Goal: Information Seeking & Learning: Learn about a topic

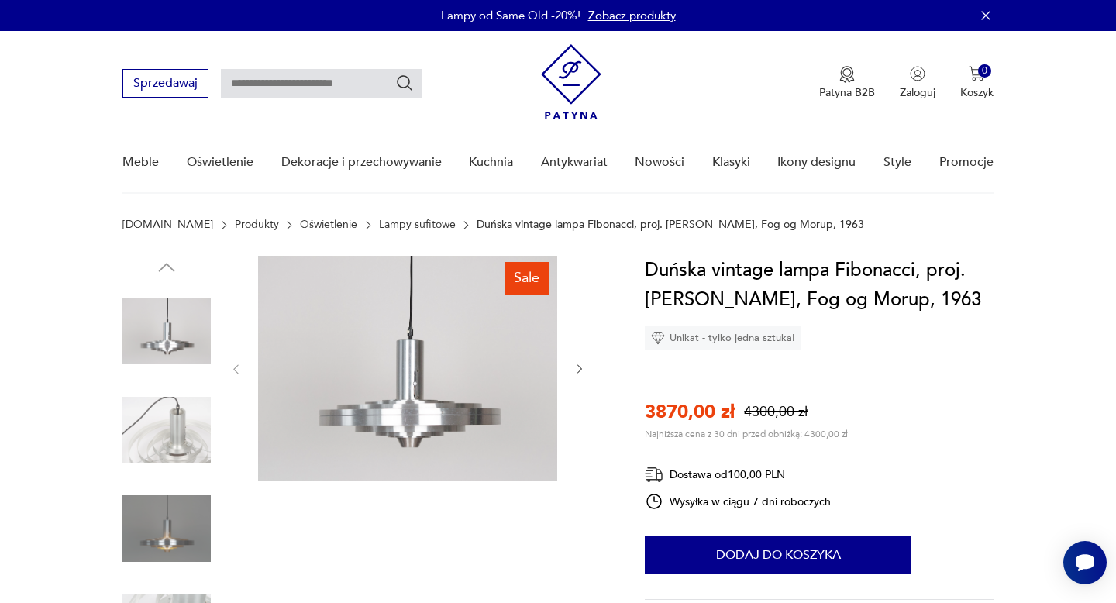
click at [188, 447] on img at bounding box center [166, 430] width 88 height 88
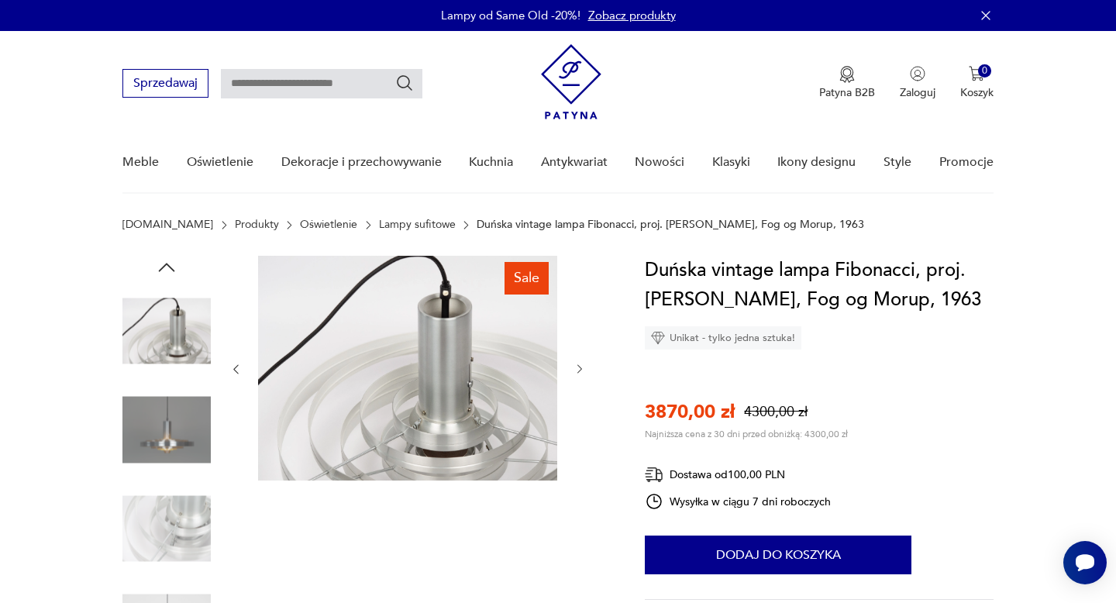
click at [187, 502] on img at bounding box center [166, 528] width 88 height 88
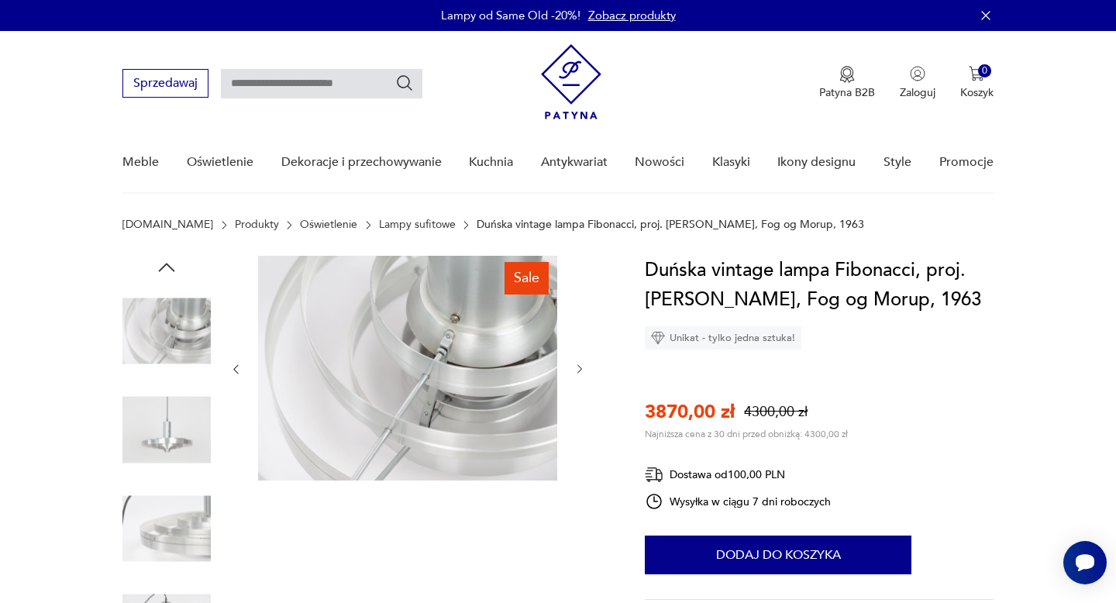
click at [188, 540] on img at bounding box center [166, 528] width 88 height 88
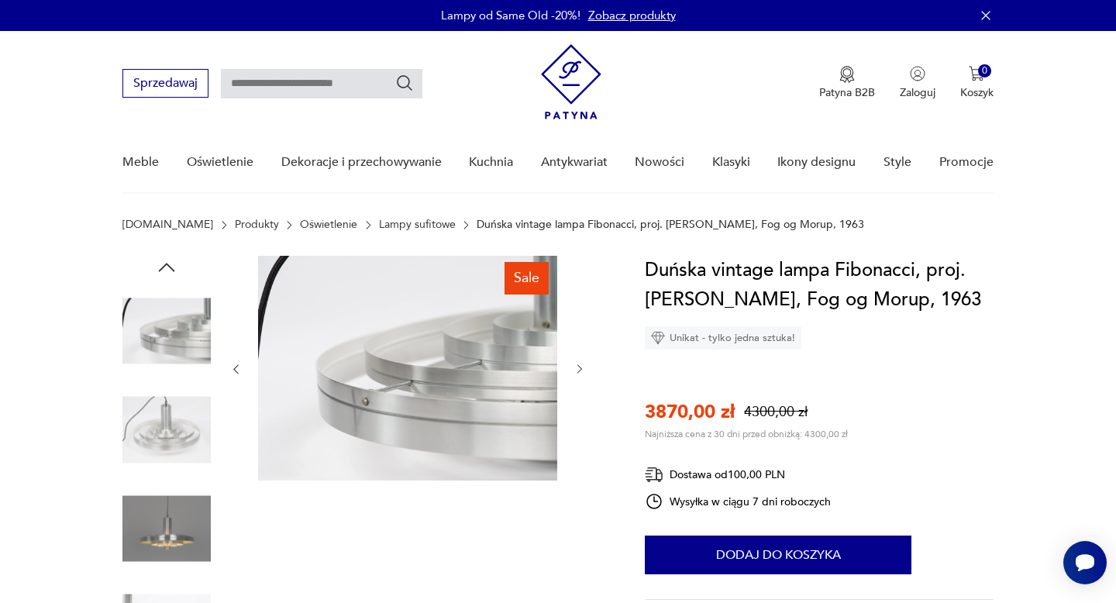
click at [183, 524] on img at bounding box center [166, 528] width 88 height 88
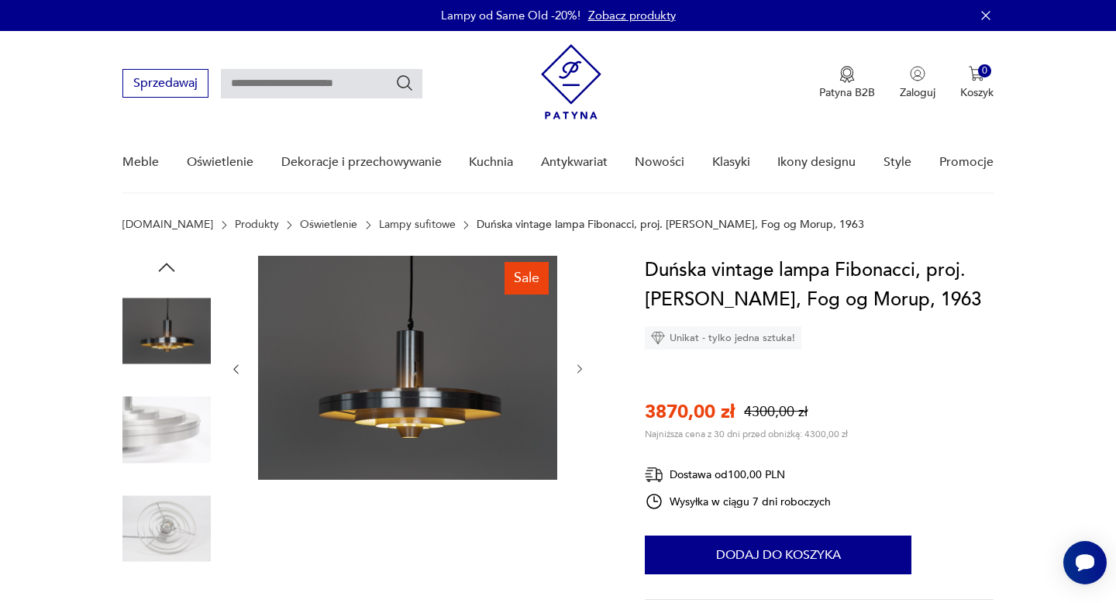
click at [168, 550] on img at bounding box center [166, 528] width 88 height 88
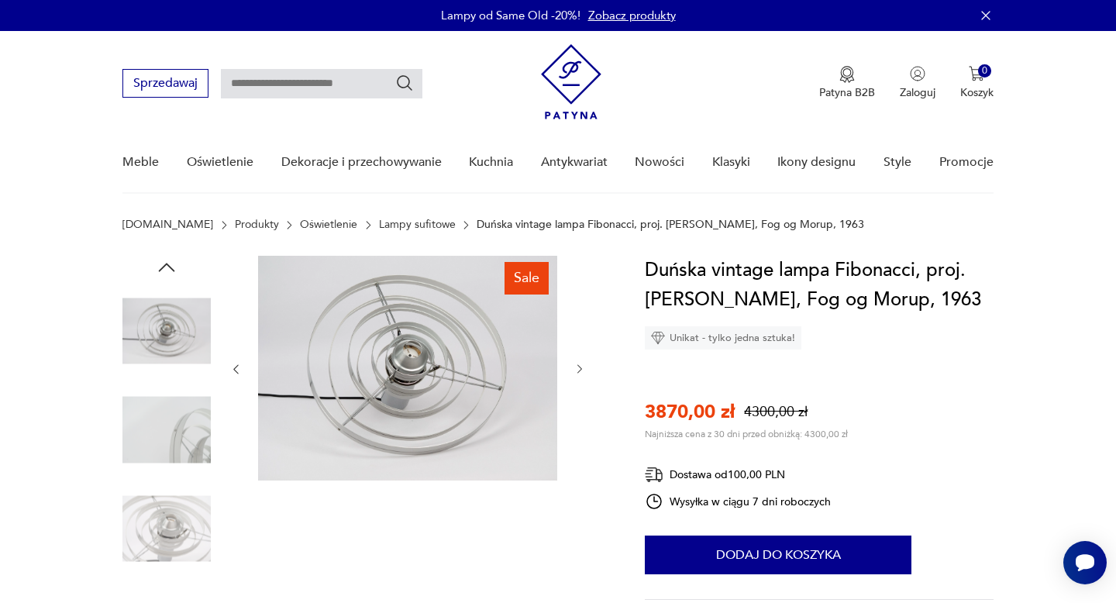
click at [166, 550] on img at bounding box center [166, 528] width 88 height 88
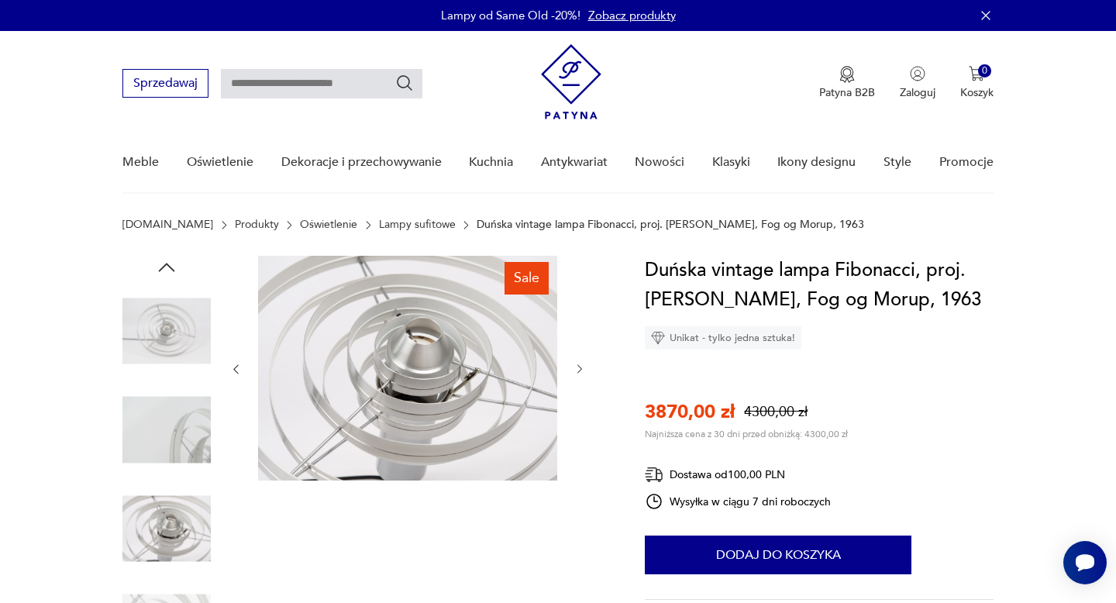
click at [146, 449] on img at bounding box center [166, 430] width 88 height 88
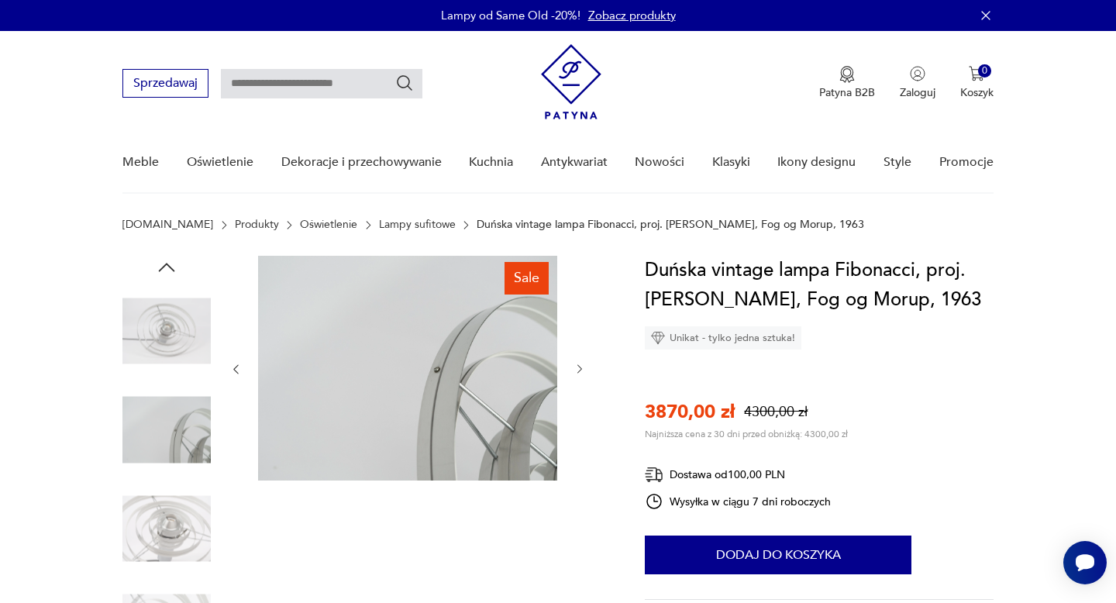
click at [159, 333] on img at bounding box center [166, 331] width 88 height 88
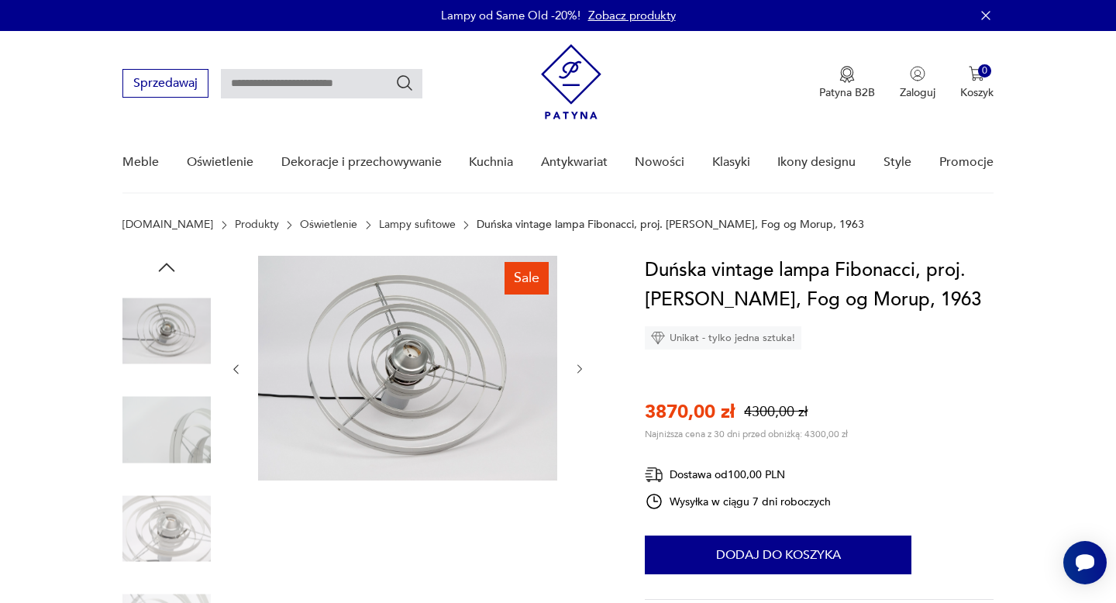
click at [166, 272] on icon "button" at bounding box center [166, 267] width 23 height 23
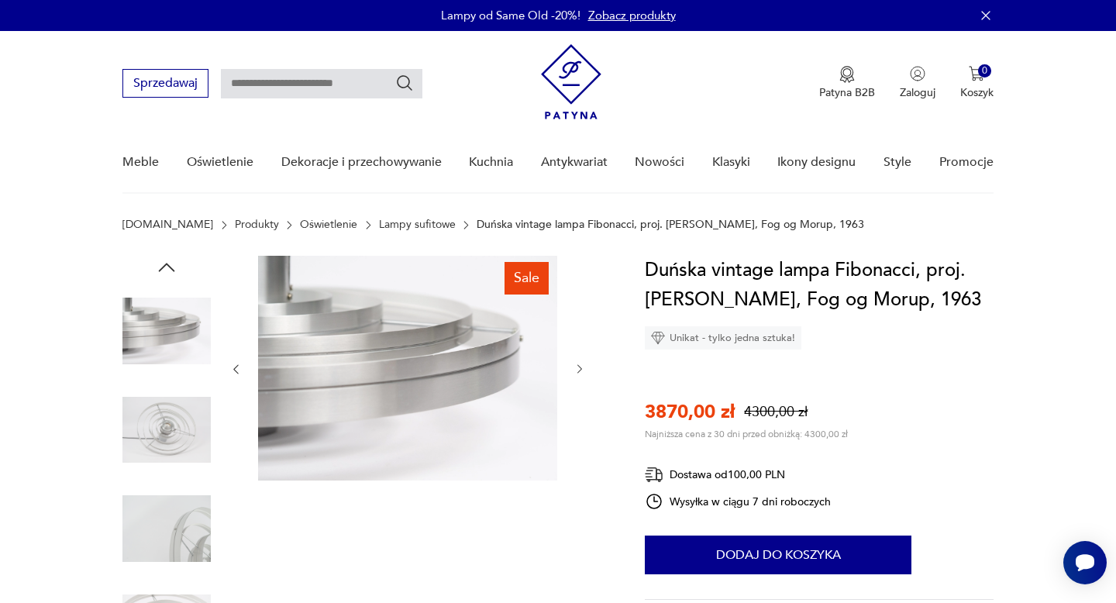
click at [170, 326] on img at bounding box center [166, 331] width 88 height 88
click at [178, 267] on div at bounding box center [166, 481] width 88 height 450
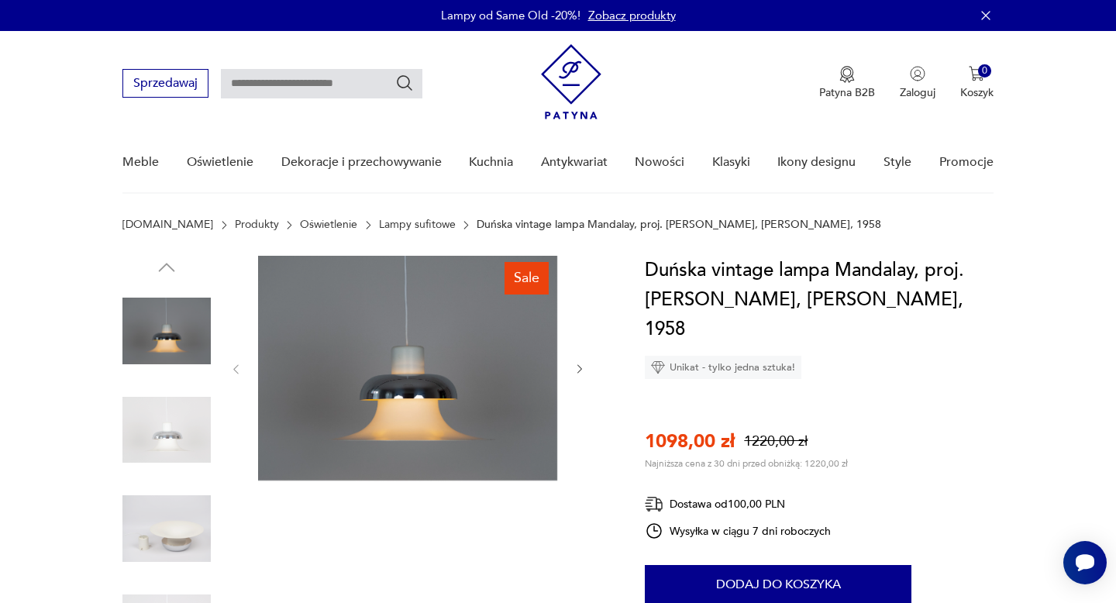
click at [177, 435] on img at bounding box center [166, 430] width 88 height 88
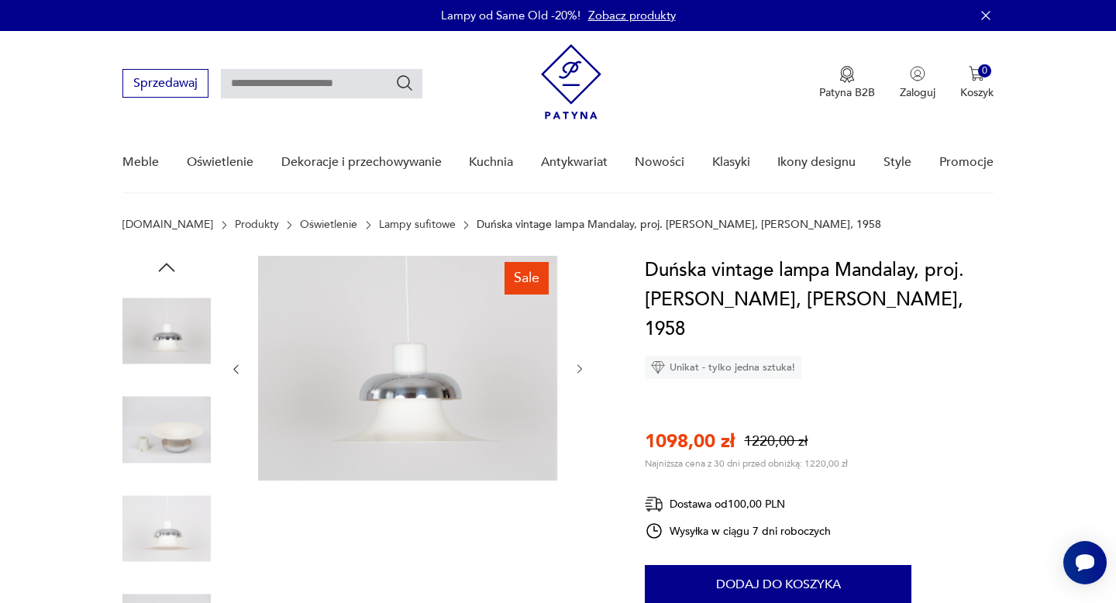
click at [171, 473] on img at bounding box center [166, 430] width 88 height 88
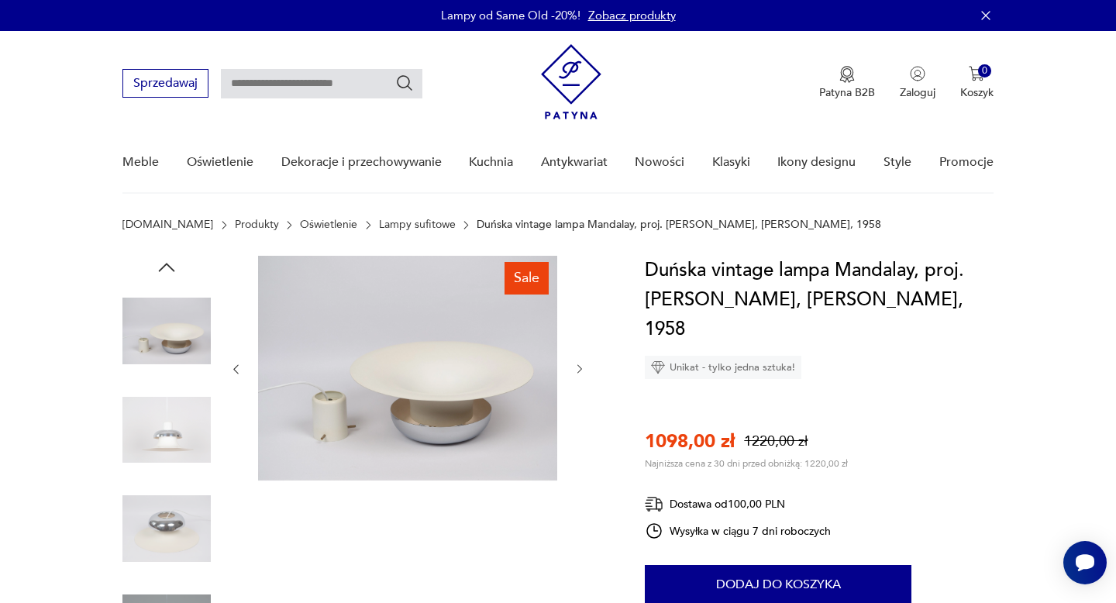
click at [174, 520] on img at bounding box center [166, 528] width 88 height 88
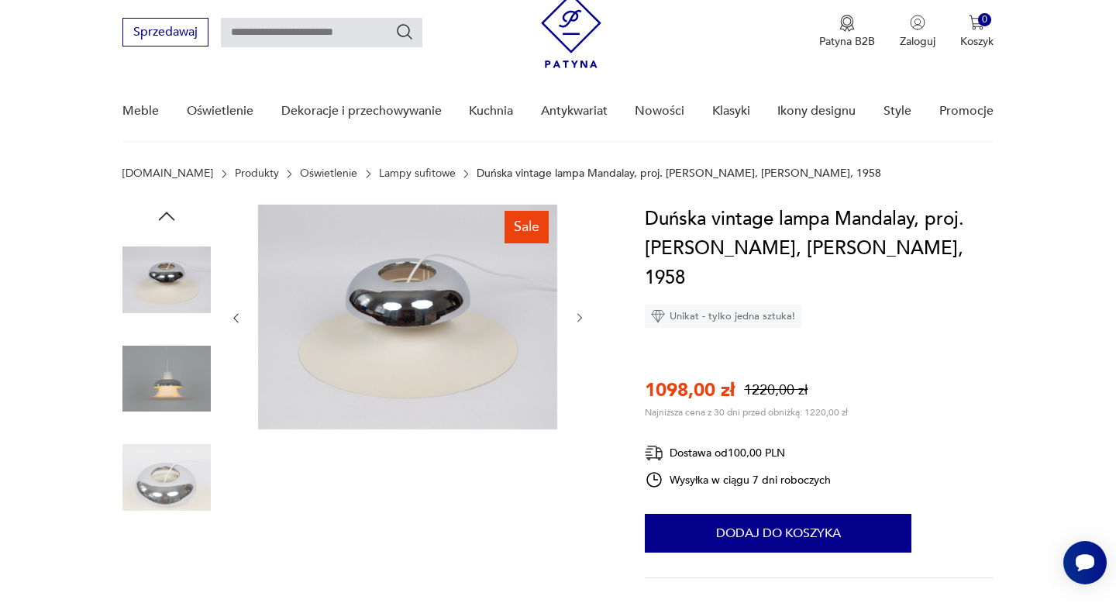
scroll to position [53, 0]
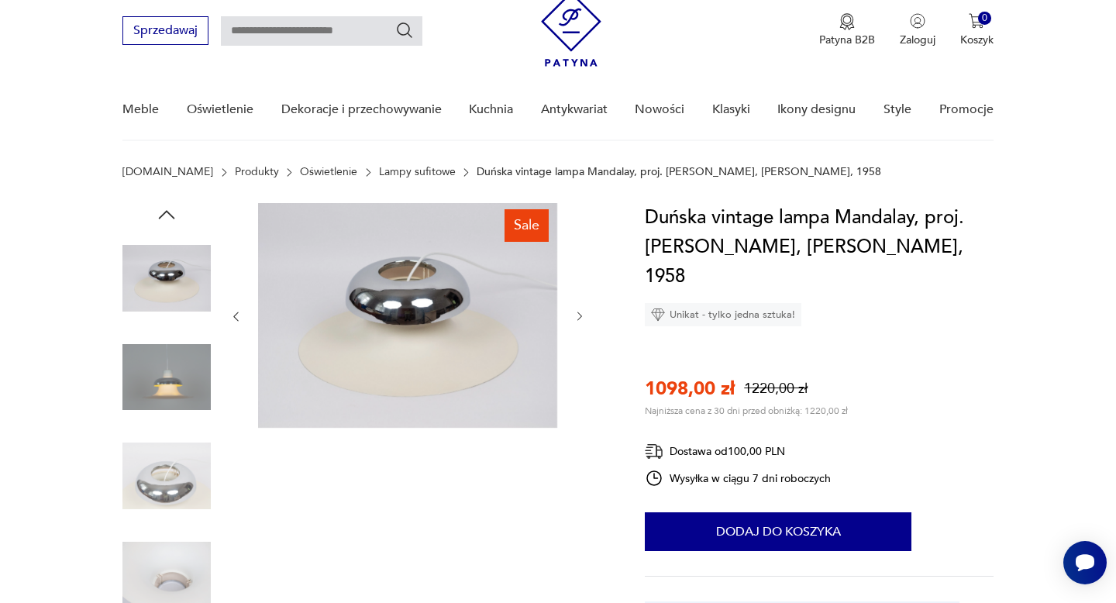
click at [169, 505] on img at bounding box center [166, 476] width 88 height 88
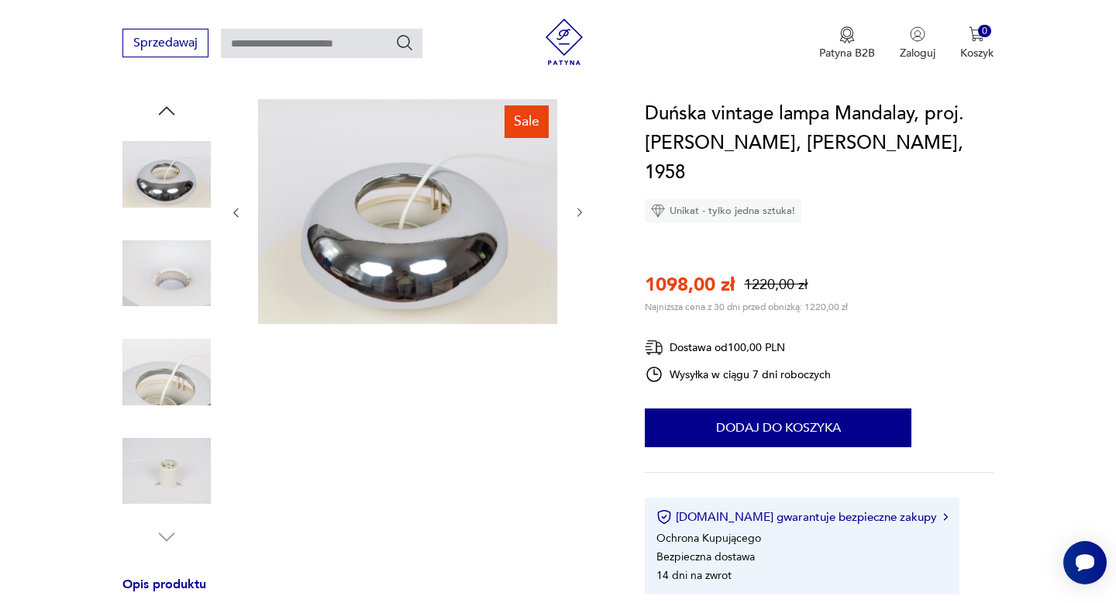
scroll to position [229, 0]
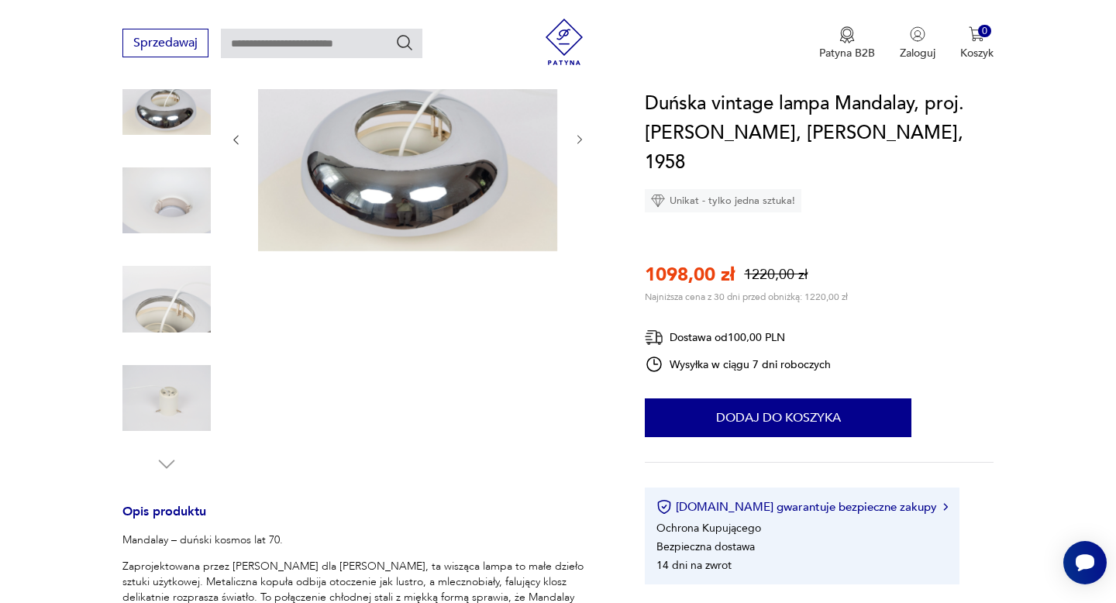
click at [160, 400] on img at bounding box center [166, 398] width 88 height 88
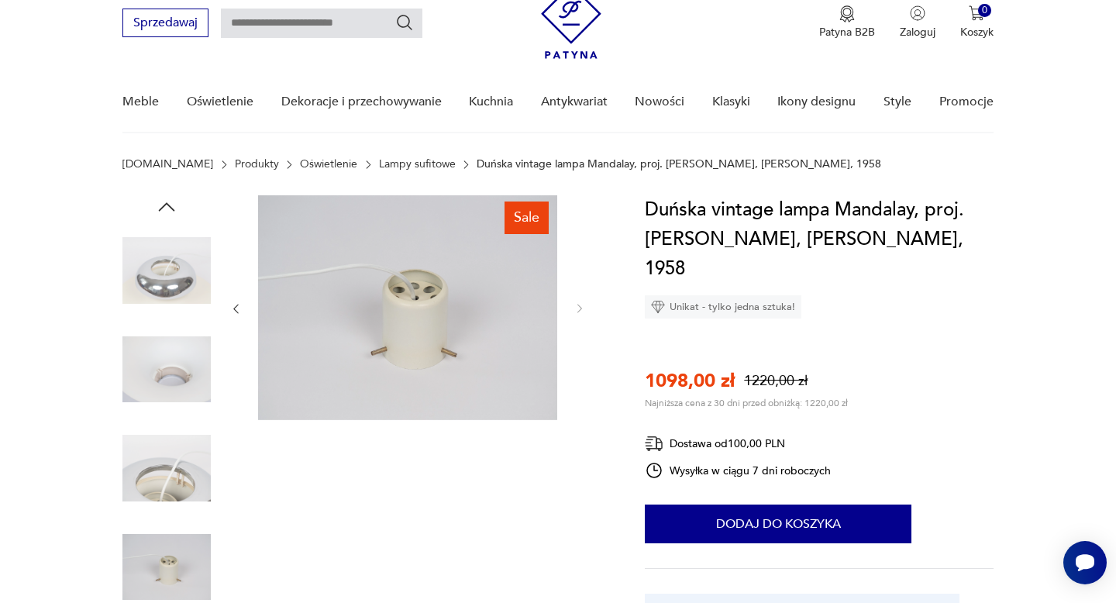
scroll to position [0, 0]
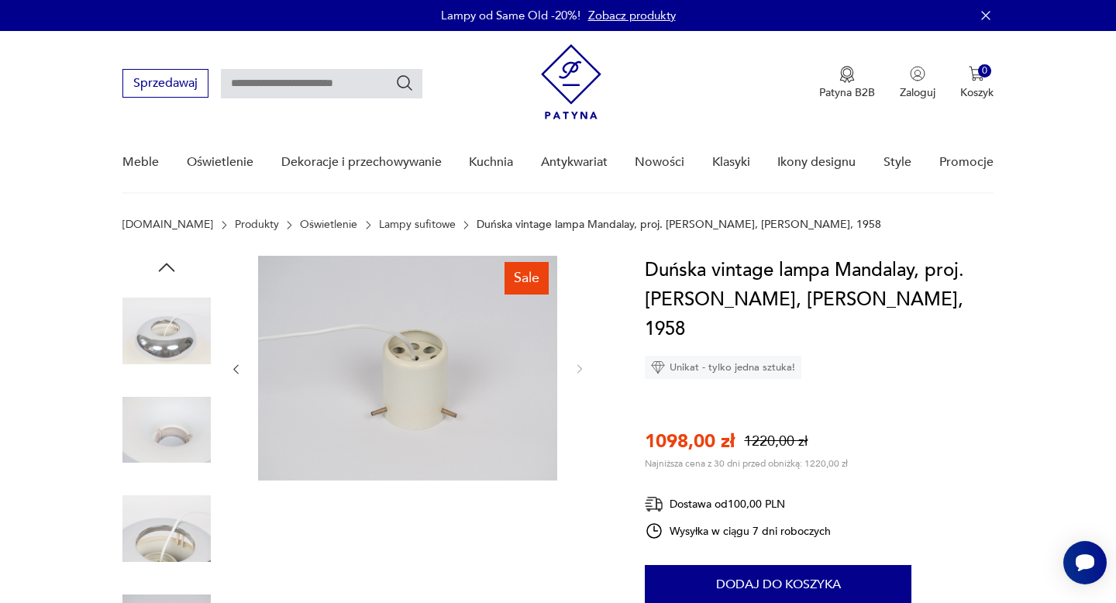
click at [168, 276] on icon "button" at bounding box center [166, 267] width 23 height 23
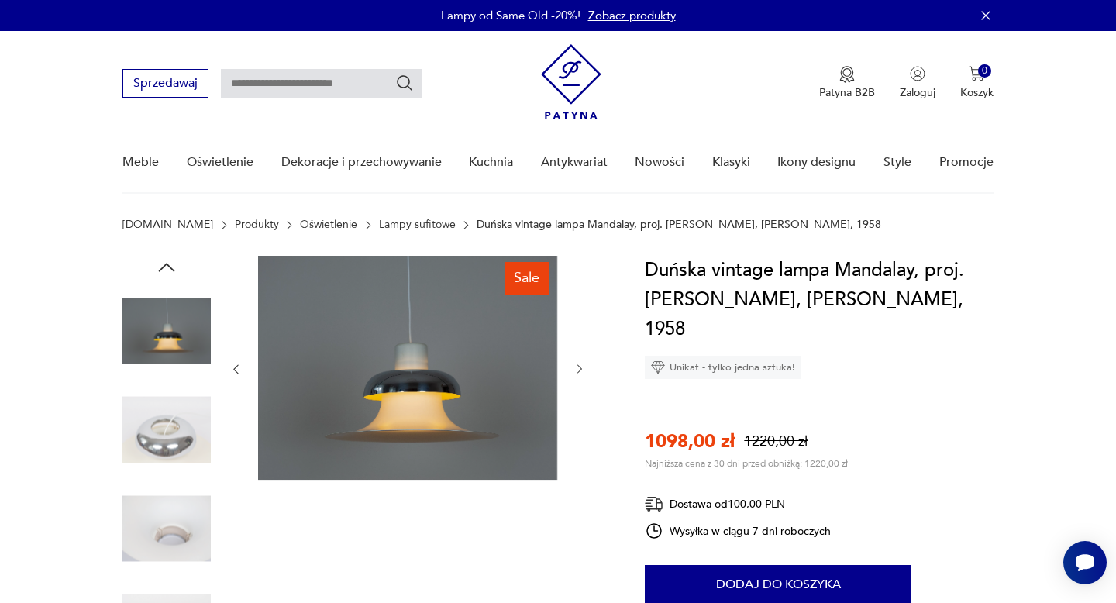
click at [168, 274] on icon "button" at bounding box center [166, 267] width 23 height 23
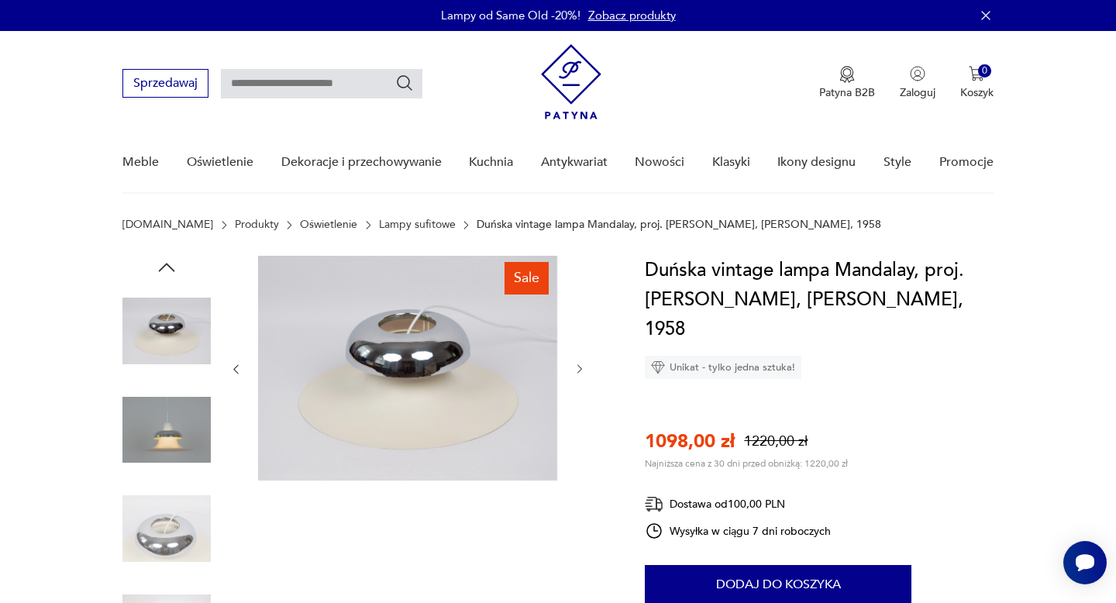
click at [160, 434] on img at bounding box center [166, 430] width 88 height 88
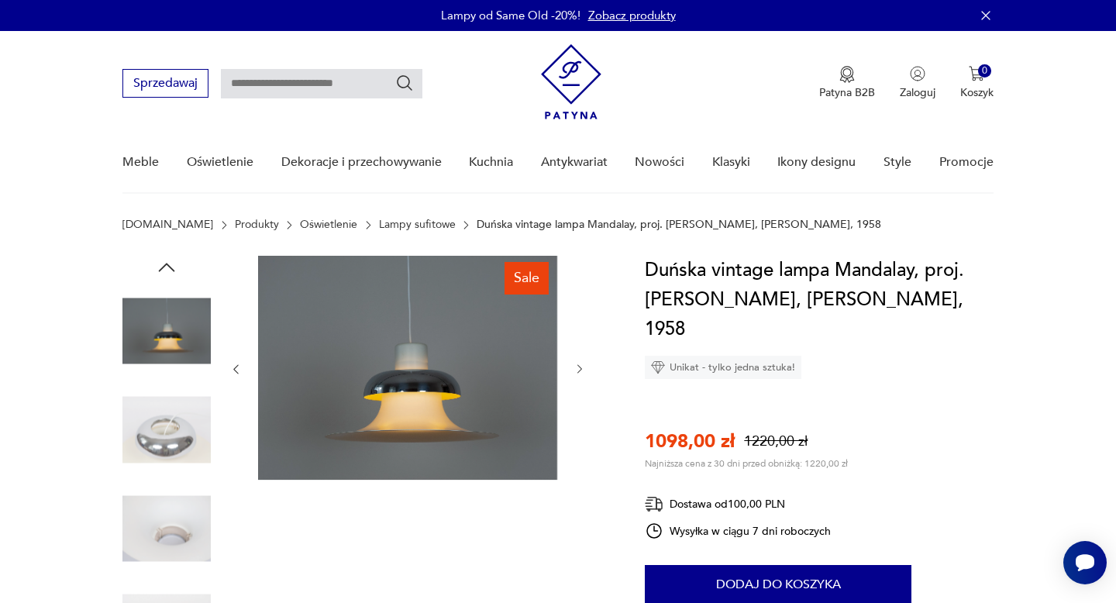
click at [150, 477] on div at bounding box center [166, 481] width 88 height 388
click at [151, 453] on img at bounding box center [166, 430] width 88 height 88
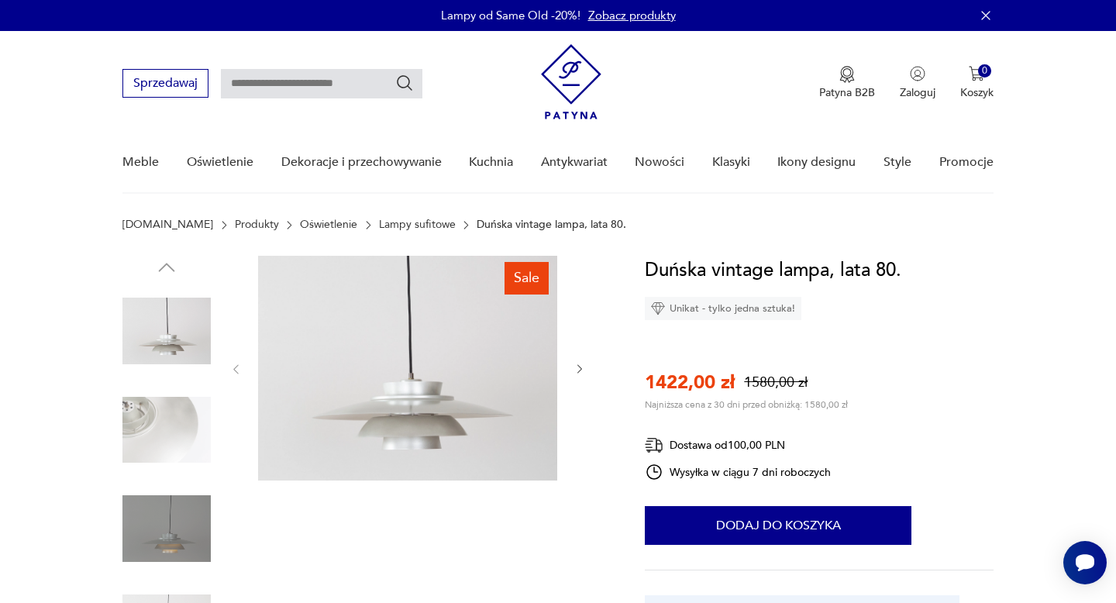
click at [181, 401] on img at bounding box center [166, 430] width 88 height 88
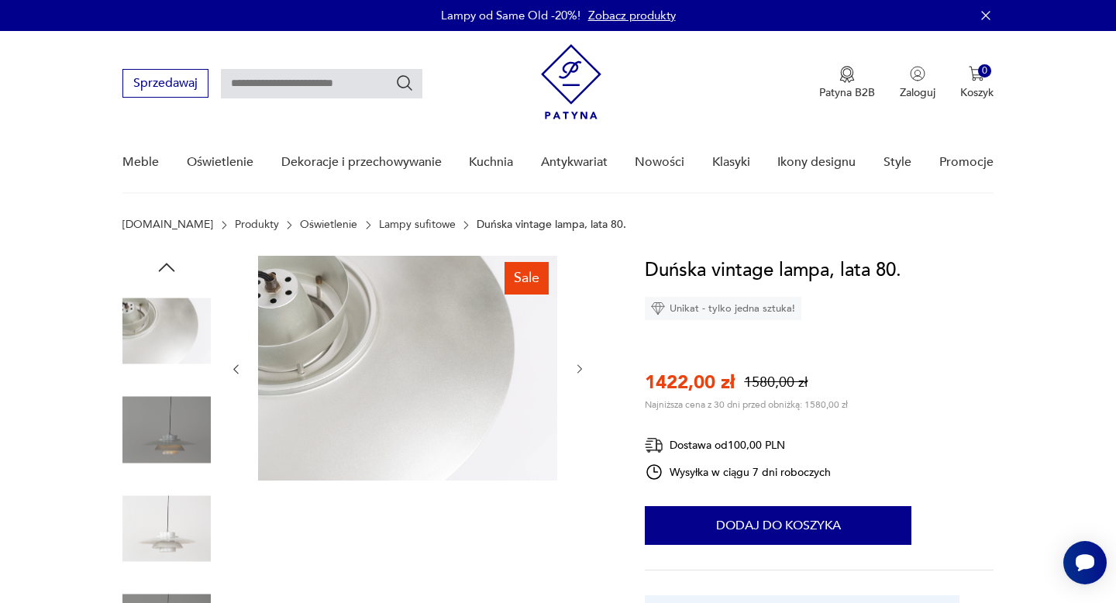
click at [177, 463] on img at bounding box center [166, 430] width 88 height 88
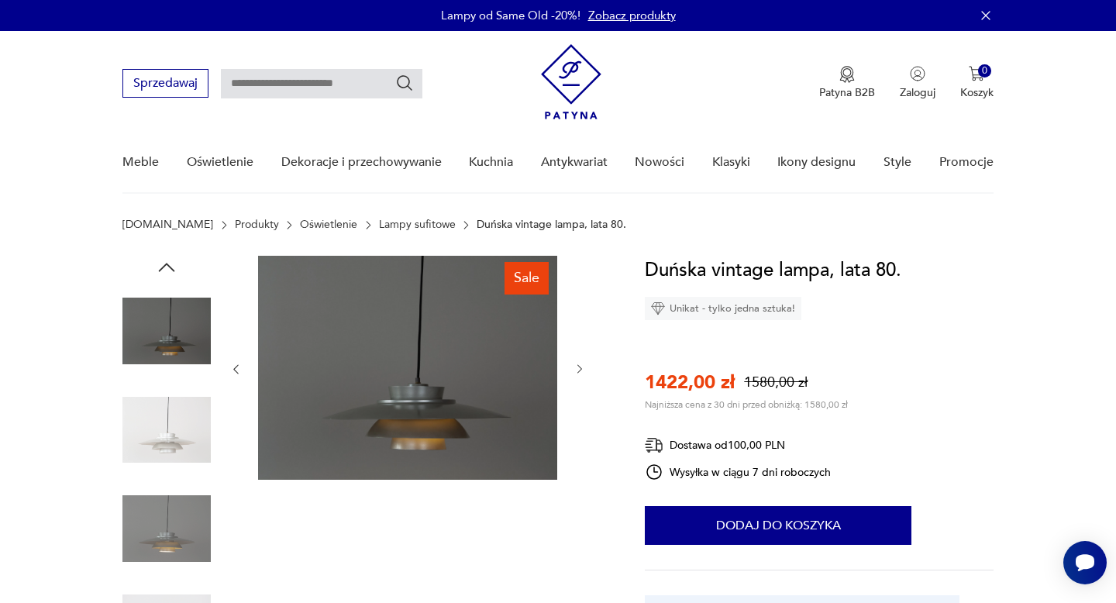
click at [176, 488] on img at bounding box center [166, 528] width 88 height 88
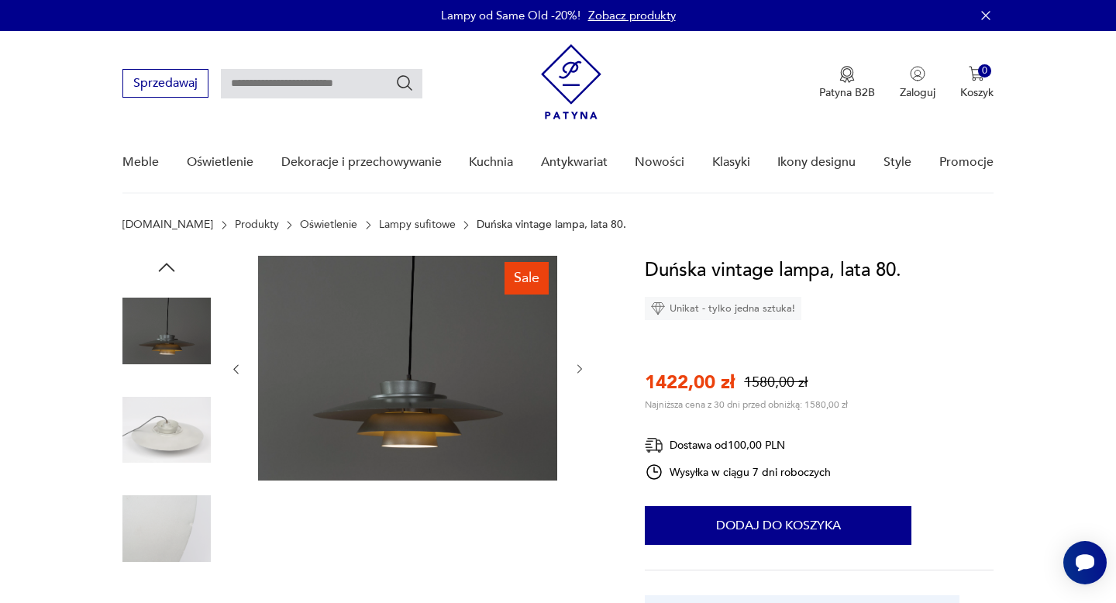
click at [154, 452] on img at bounding box center [166, 430] width 88 height 88
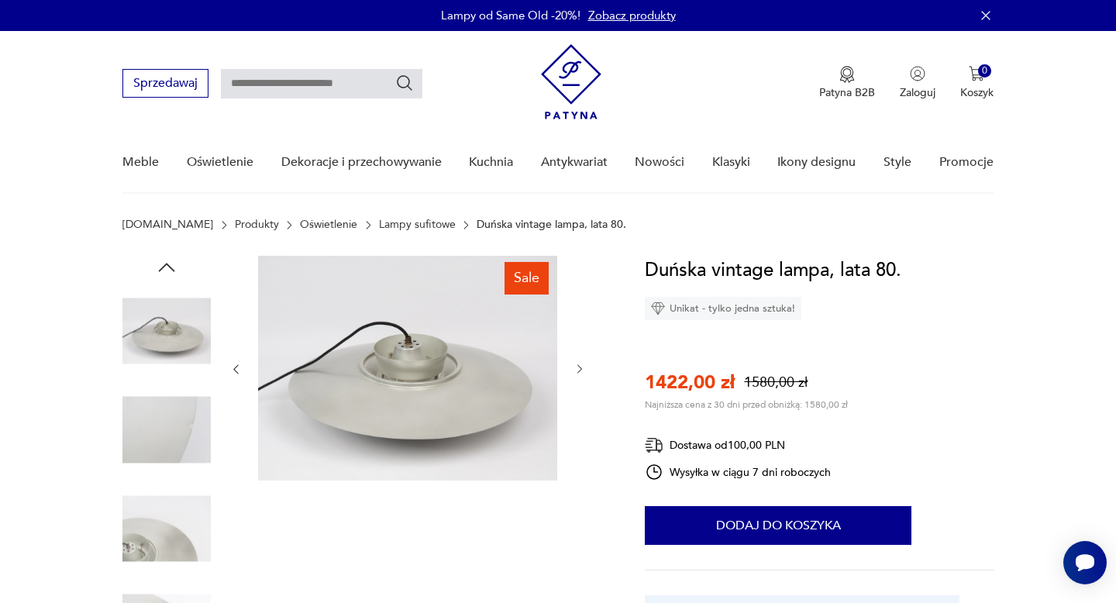
click at [154, 449] on img at bounding box center [166, 430] width 88 height 88
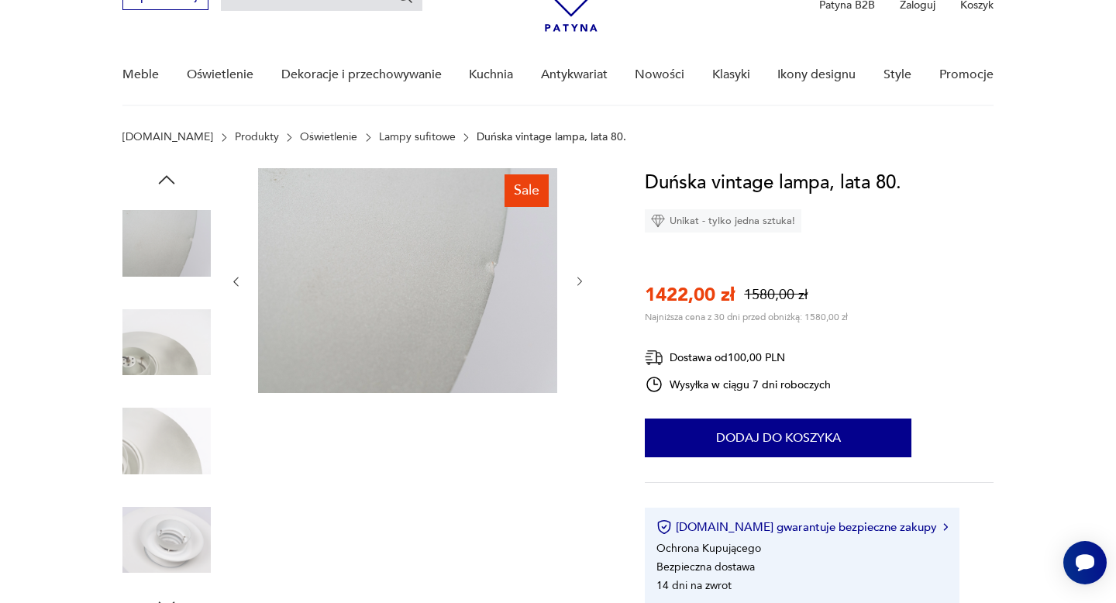
scroll to position [115, 0]
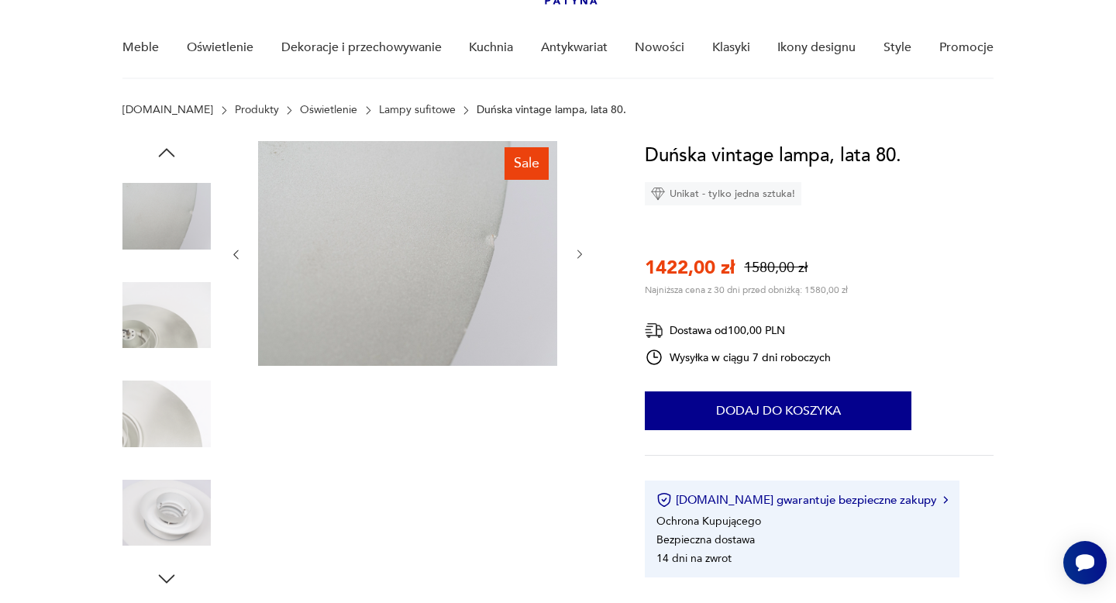
click at [157, 457] on div at bounding box center [166, 415] width 88 height 91
click at [157, 419] on img at bounding box center [166, 414] width 88 height 88
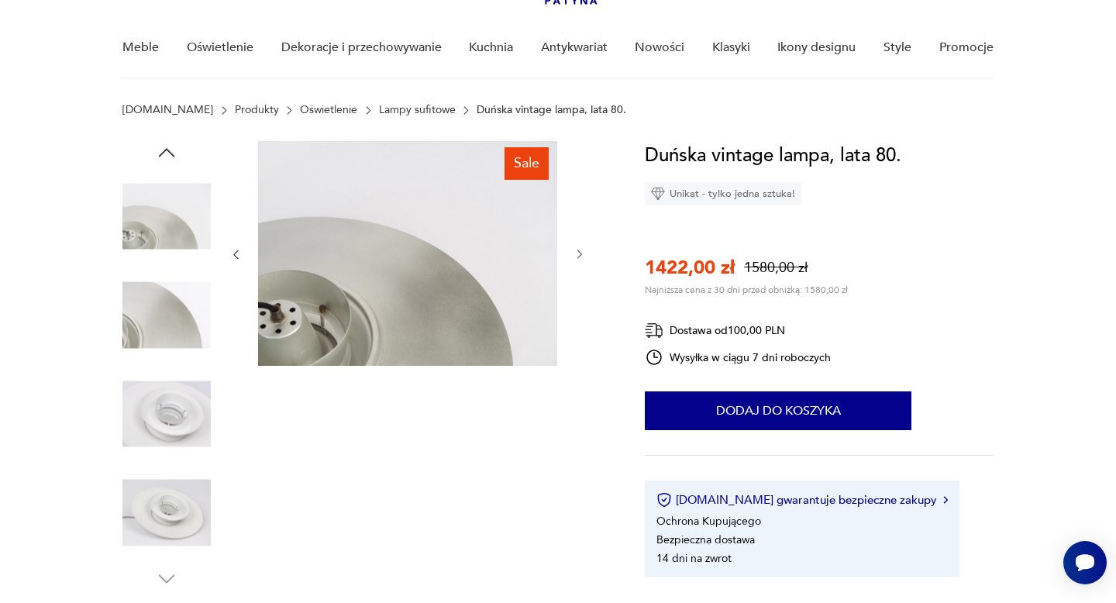
click at [159, 512] on img at bounding box center [166, 513] width 88 height 88
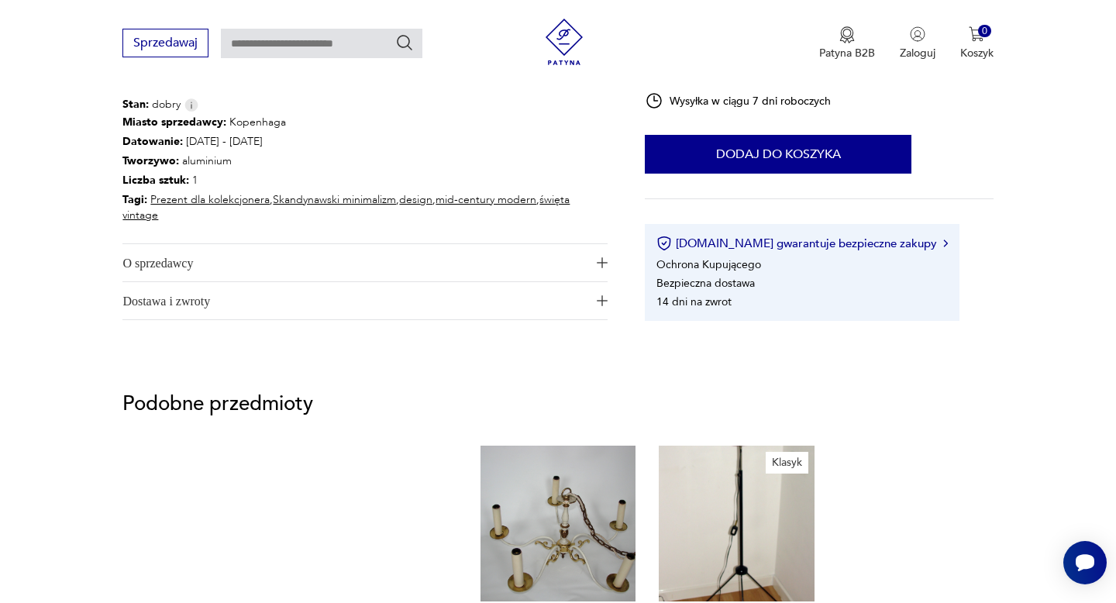
scroll to position [856, 0]
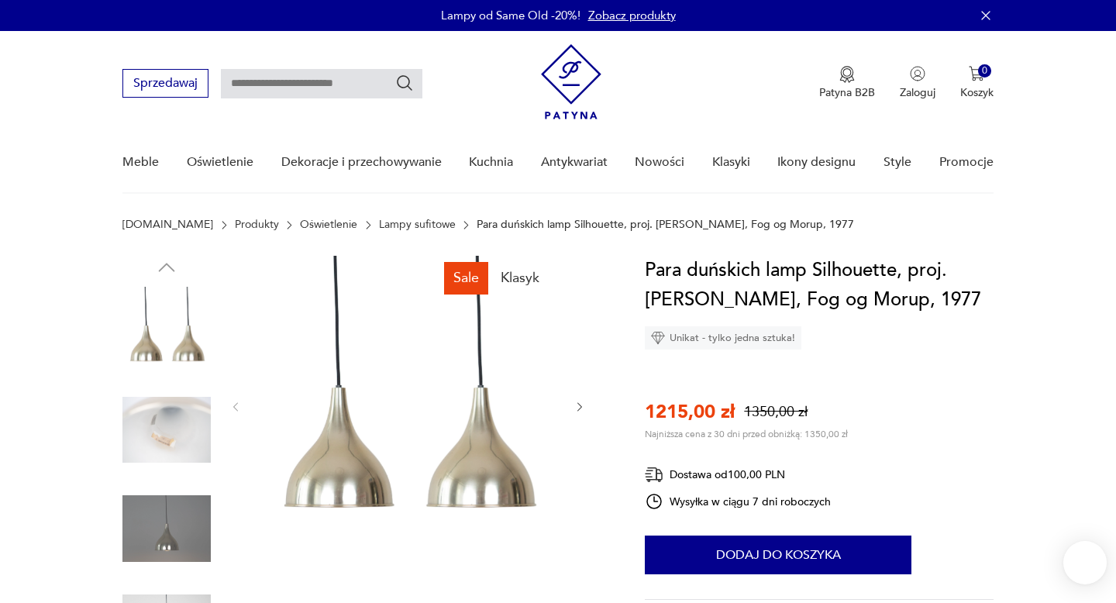
click at [584, 406] on icon "button" at bounding box center [580, 407] width 13 height 13
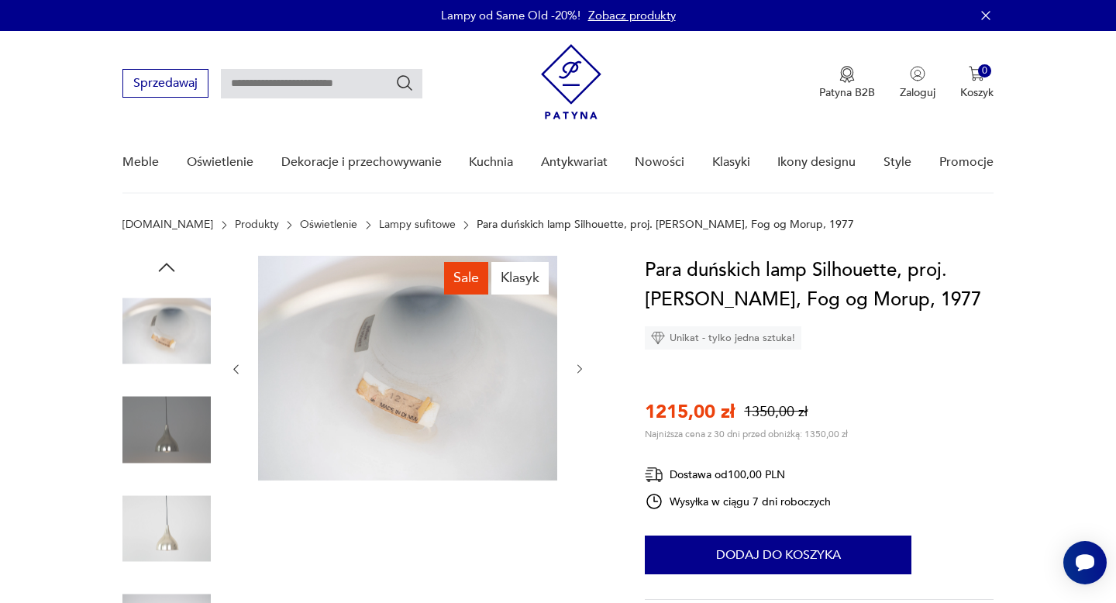
click at [584, 406] on div at bounding box center [407, 369] width 357 height 227
click at [574, 380] on div at bounding box center [407, 369] width 357 height 227
click at [574, 370] on icon "button" at bounding box center [580, 369] width 13 height 13
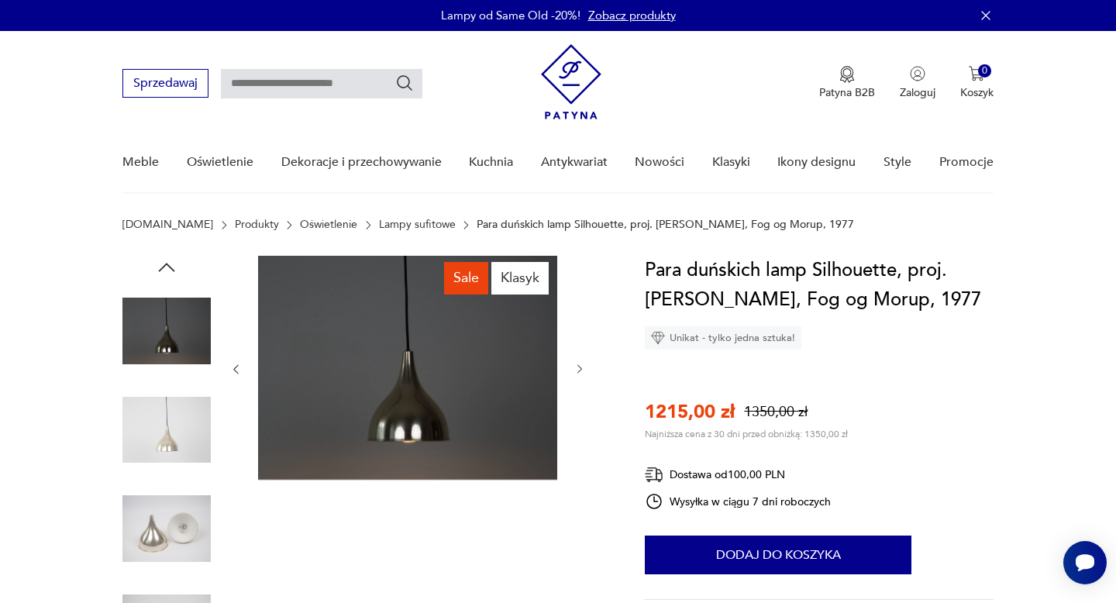
click at [574, 370] on icon "button" at bounding box center [580, 369] width 13 height 13
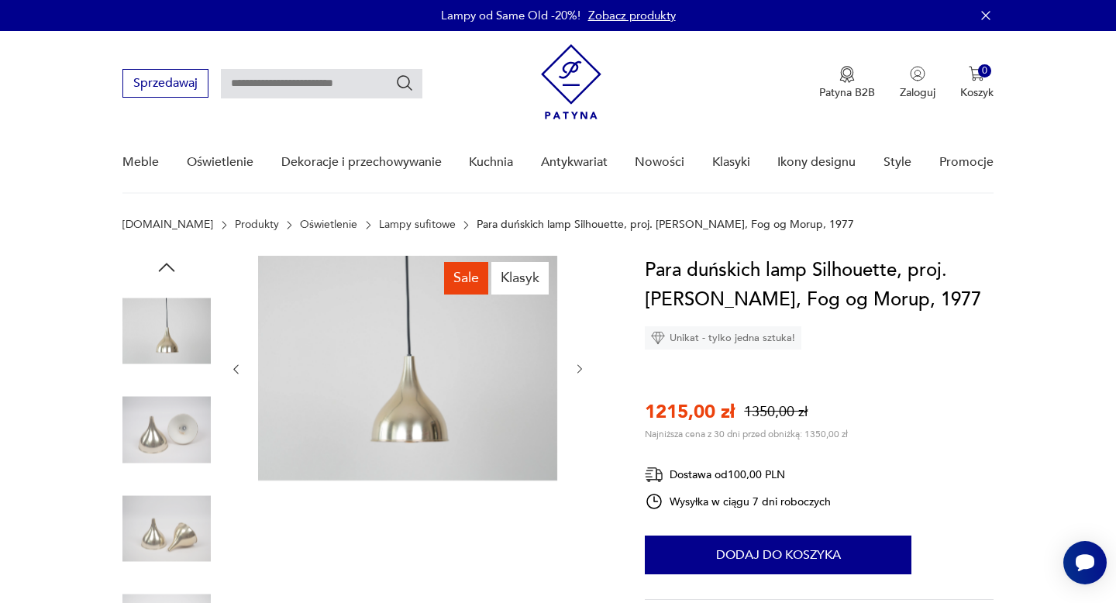
click at [574, 370] on icon "button" at bounding box center [580, 369] width 13 height 13
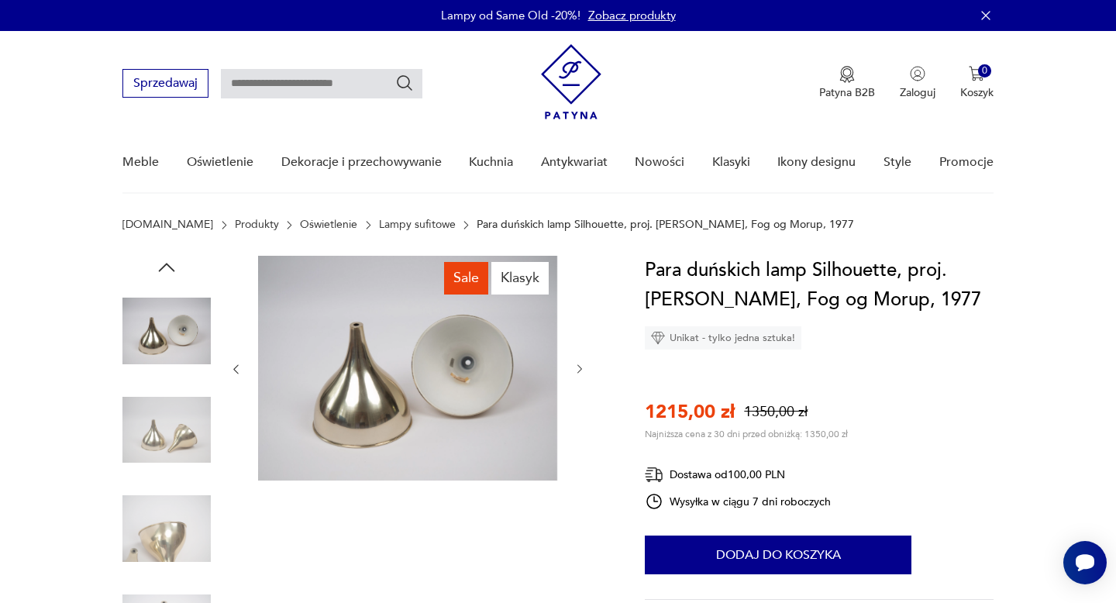
click at [574, 370] on icon "button" at bounding box center [580, 369] width 13 height 13
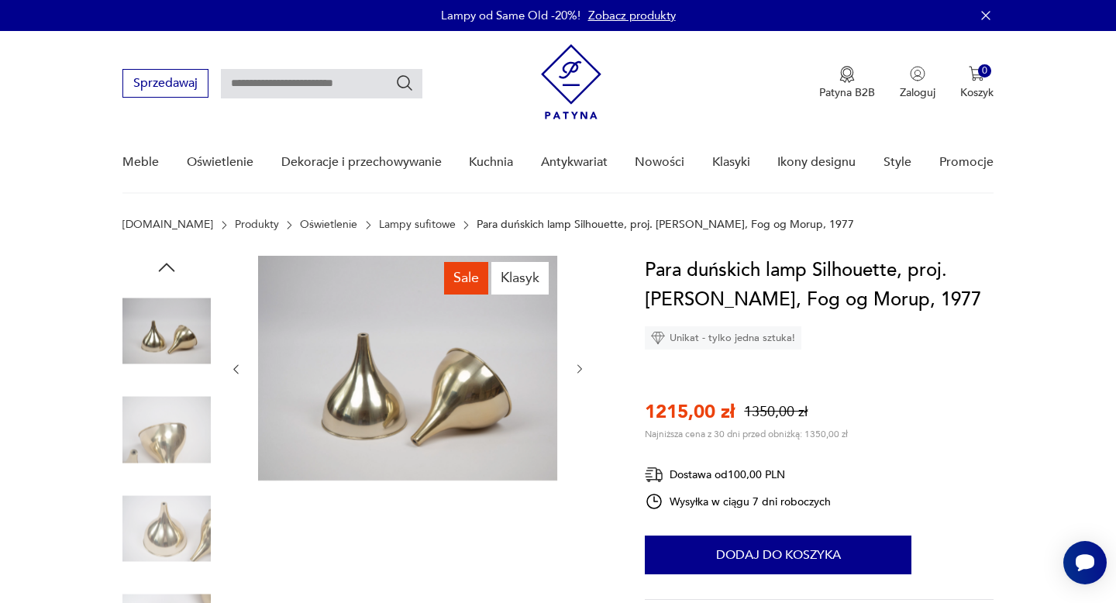
click at [574, 370] on icon "button" at bounding box center [580, 369] width 13 height 13
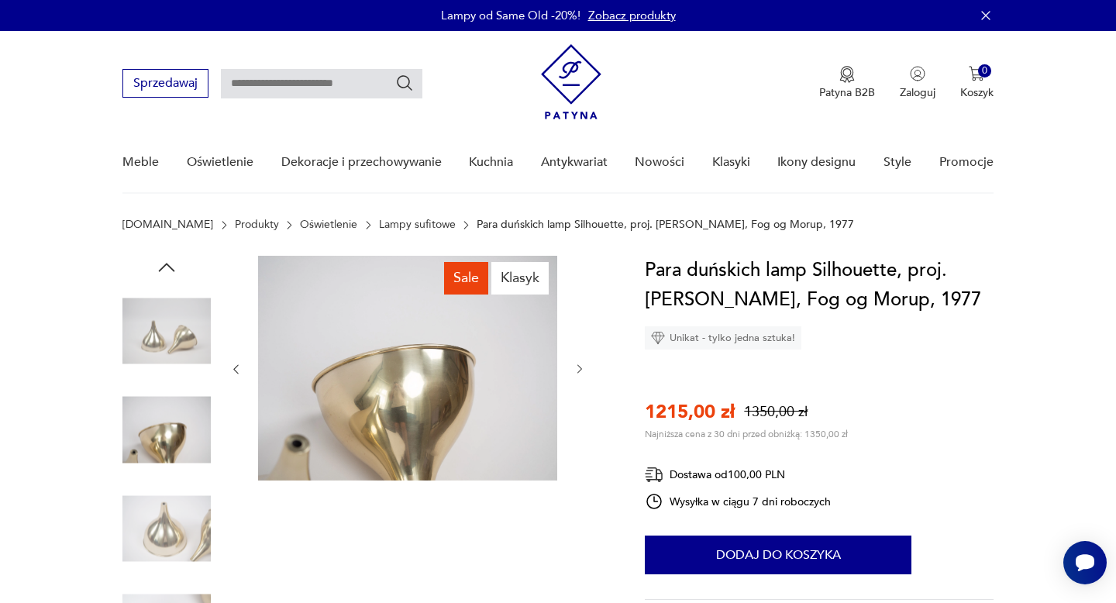
click at [574, 370] on icon "button" at bounding box center [580, 369] width 13 height 13
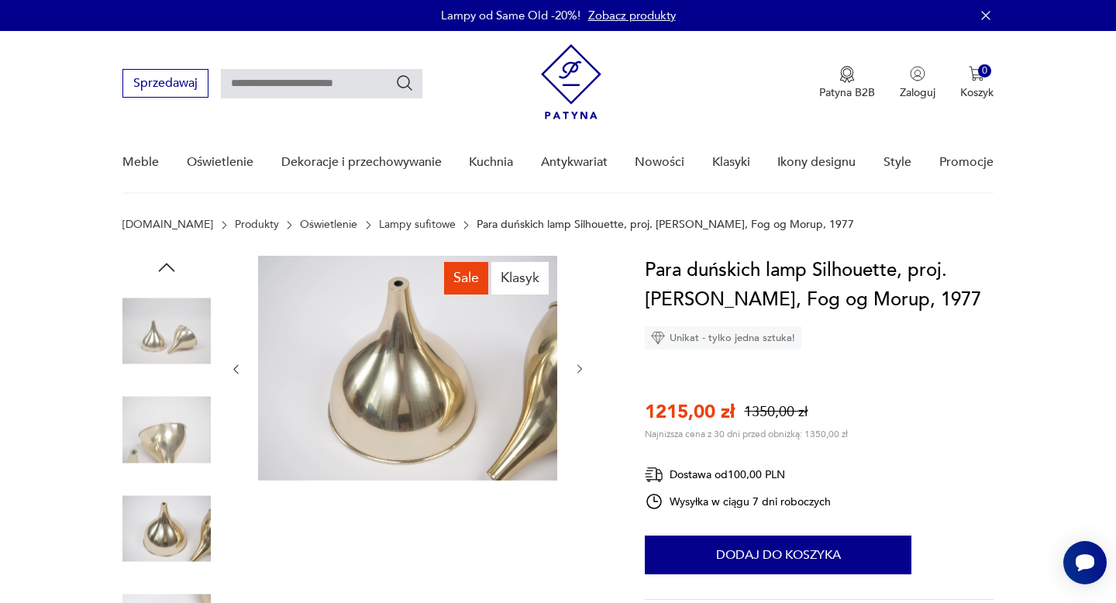
click at [574, 370] on icon "button" at bounding box center [580, 369] width 13 height 13
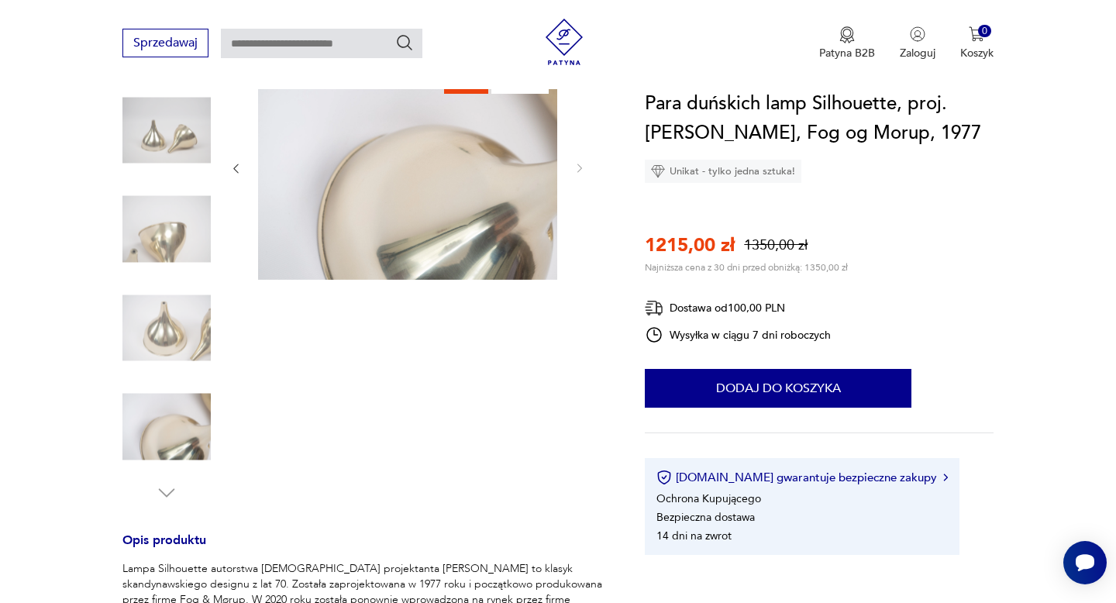
scroll to position [368, 0]
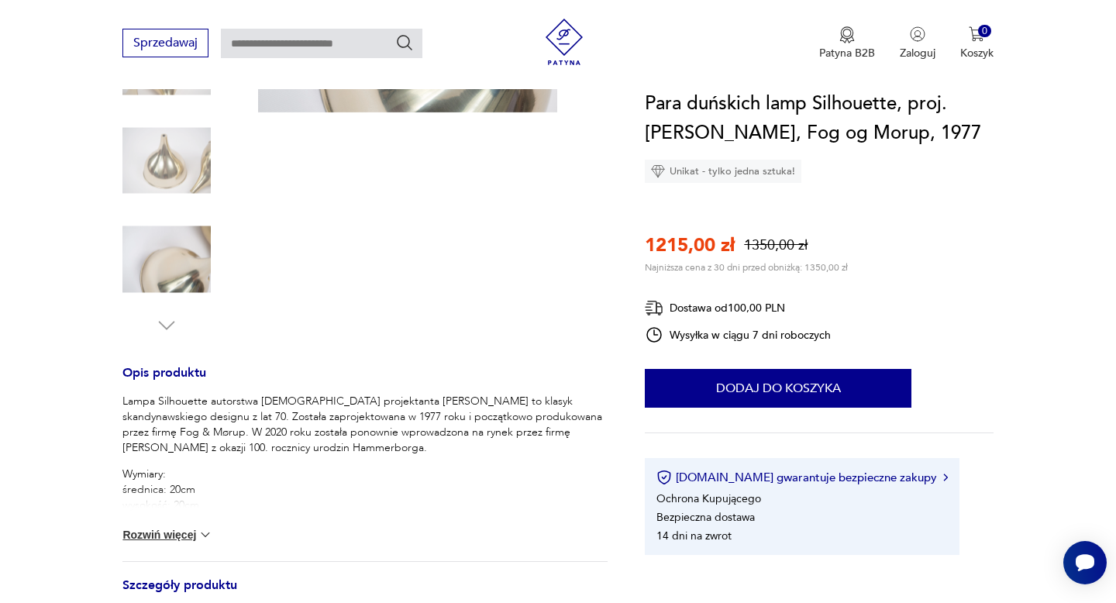
click at [195, 533] on button "Rozwiń więcej" at bounding box center [167, 535] width 90 height 16
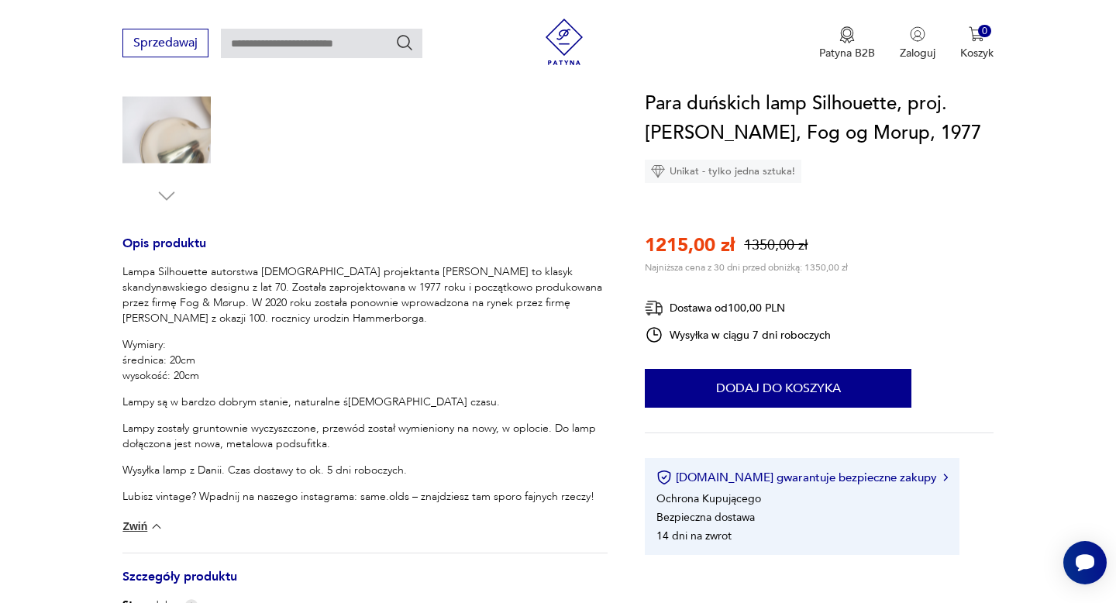
scroll to position [509, 0]
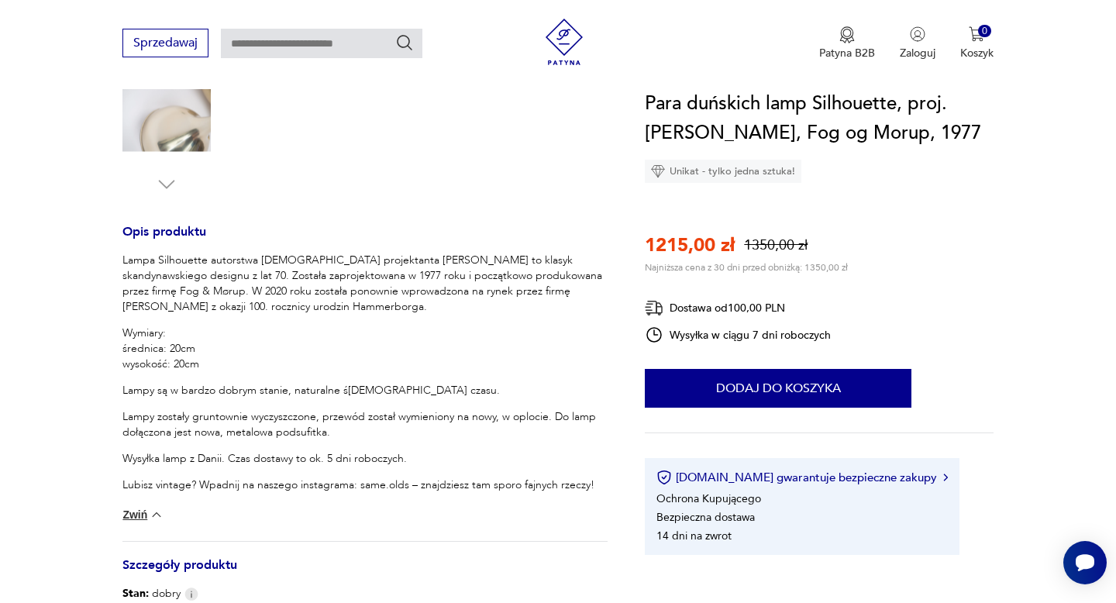
drag, startPoint x: 357, startPoint y: 484, endPoint x: 402, endPoint y: 482, distance: 45.8
click at [402, 482] on p "Lubisz vintage? Wpadnij na naszego instagrama: same.olds – znajdziesz tam sporo…" at bounding box center [364, 485] width 485 height 16
click at [405, 482] on p "Lubisz vintage? Wpadnij na naszego instagrama: same.olds – znajdziesz tam sporo…" at bounding box center [364, 485] width 485 height 16
drag, startPoint x: 405, startPoint y: 482, endPoint x: 359, endPoint y: 487, distance: 46.0
click at [359, 487] on p "Lubisz vintage? Wpadnij na naszego instagrama: same.olds – znajdziesz tam sporo…" at bounding box center [364, 485] width 485 height 16
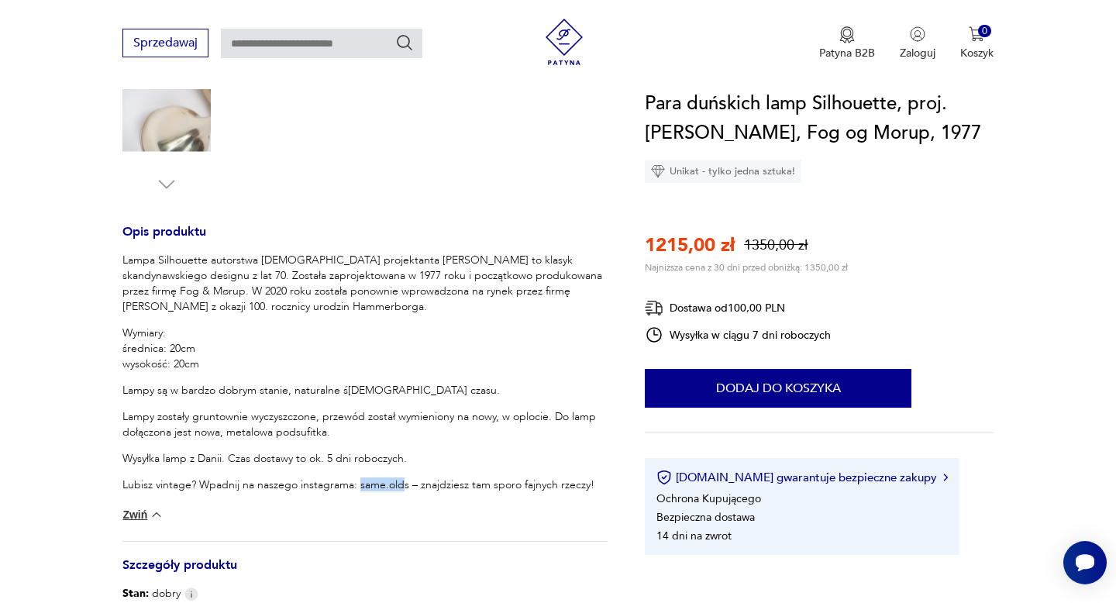
copy p "same.old"
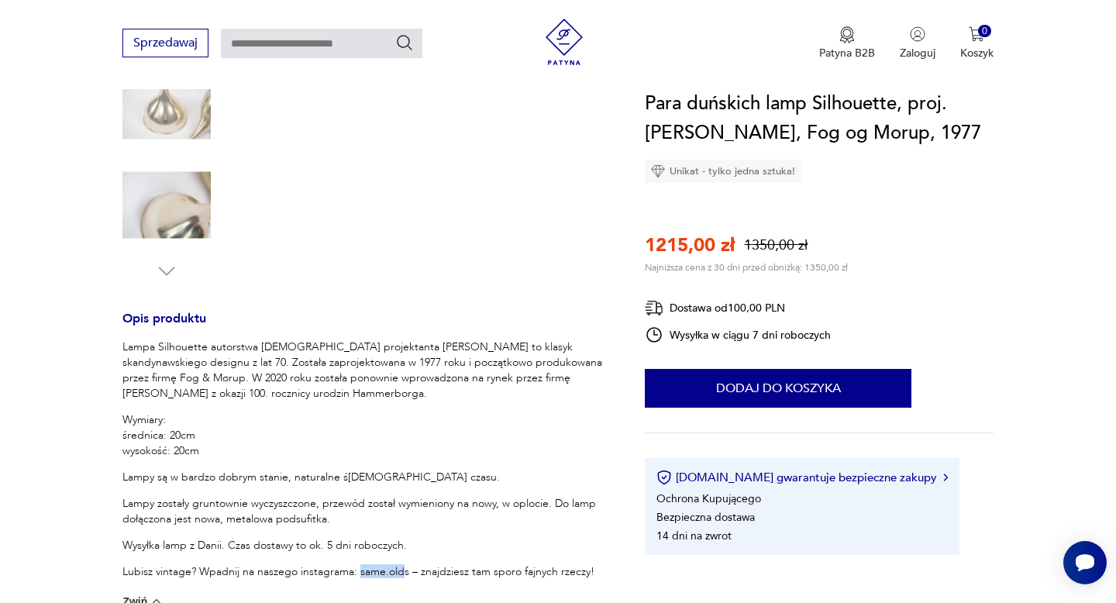
scroll to position [0, 0]
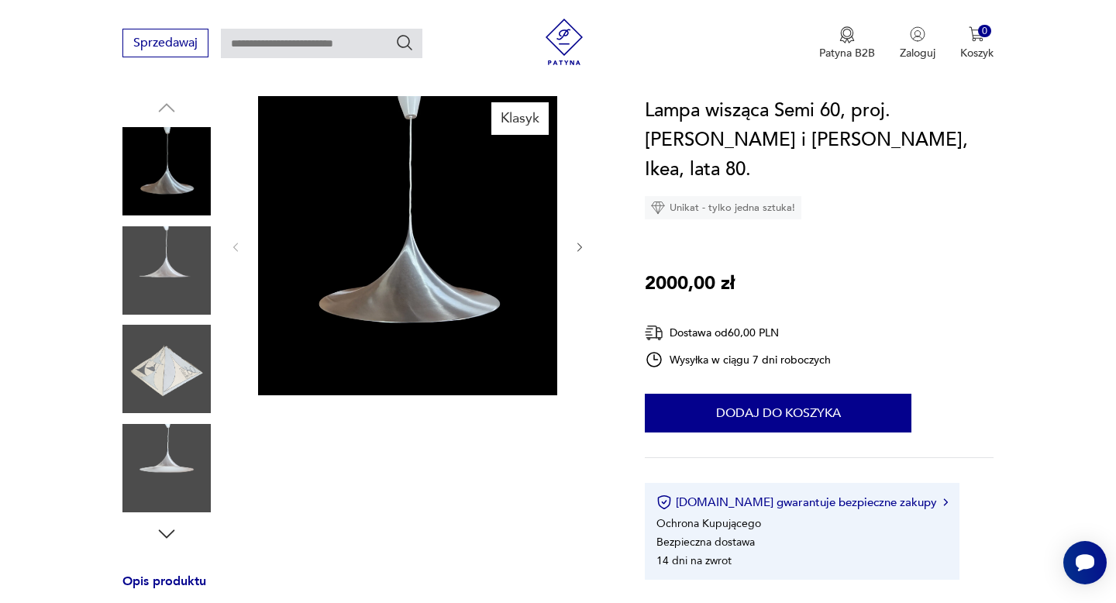
scroll to position [129, 0]
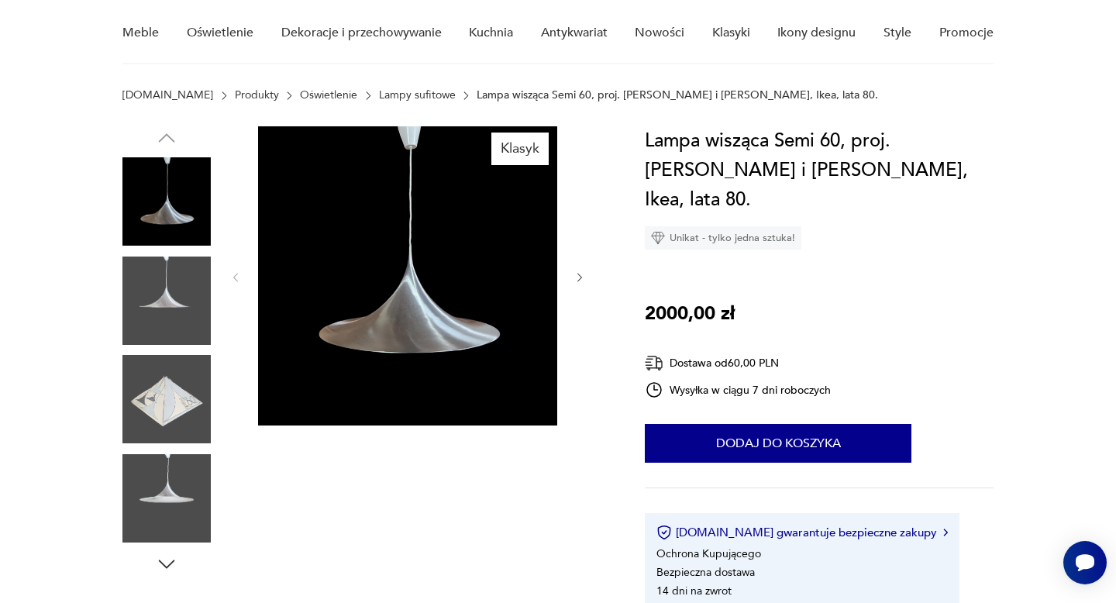
click at [189, 291] on img at bounding box center [166, 301] width 88 height 88
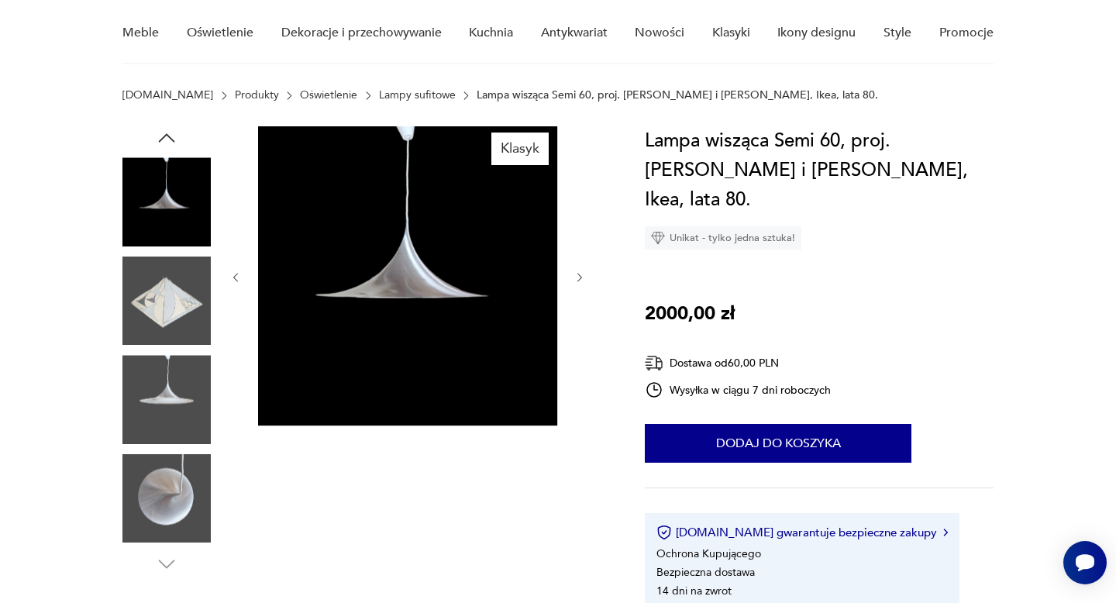
click at [176, 388] on img at bounding box center [166, 399] width 88 height 88
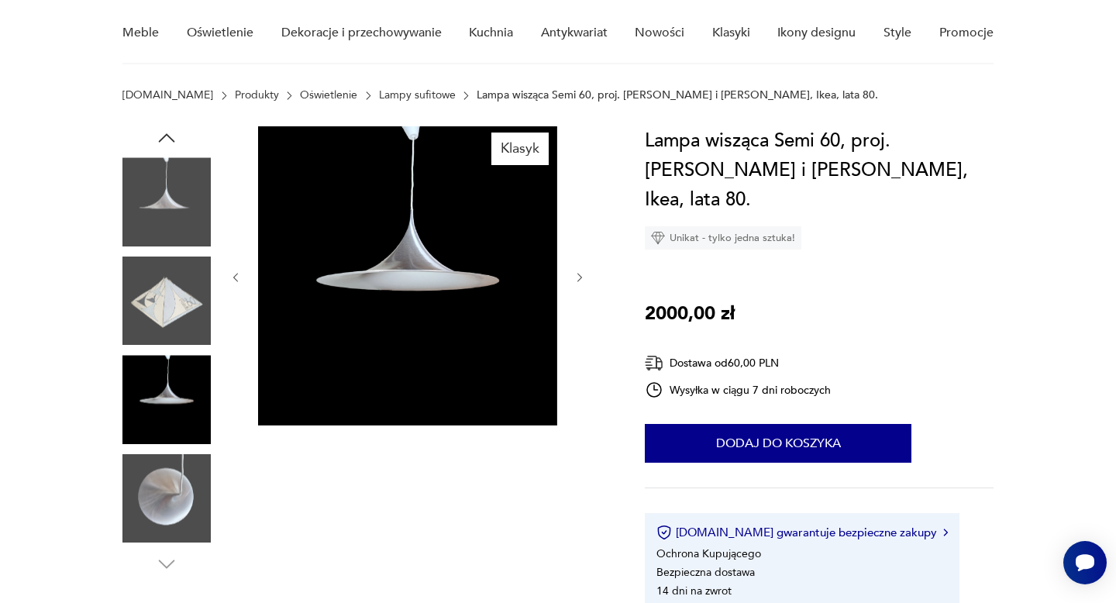
click at [164, 500] on img at bounding box center [166, 498] width 88 height 88
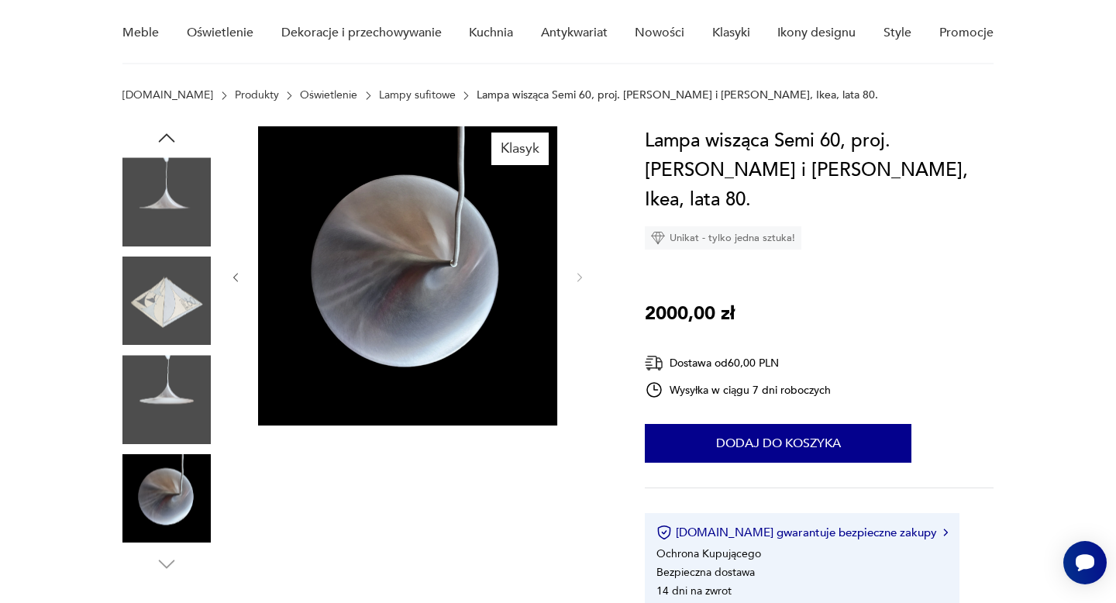
click at [160, 405] on img at bounding box center [166, 399] width 88 height 88
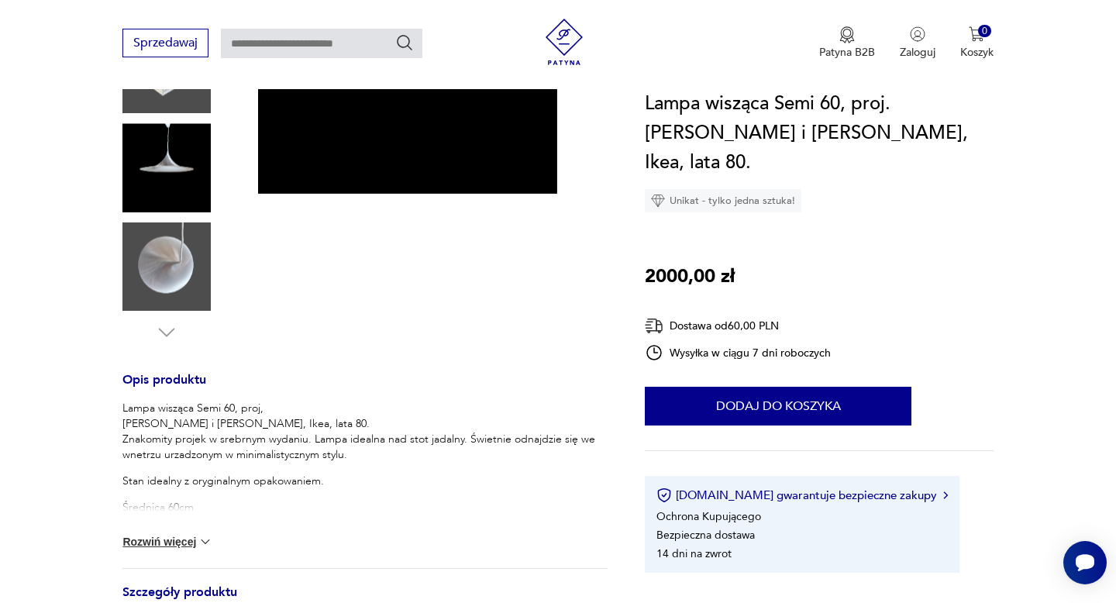
scroll to position [426, 0]
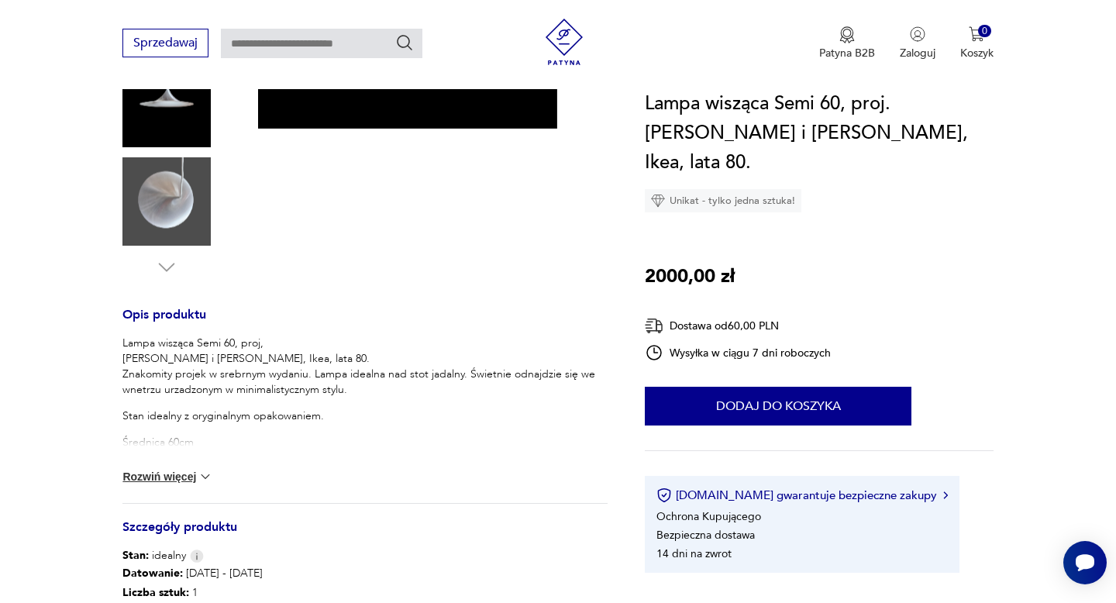
click at [173, 475] on button "Rozwiń więcej" at bounding box center [167, 477] width 90 height 16
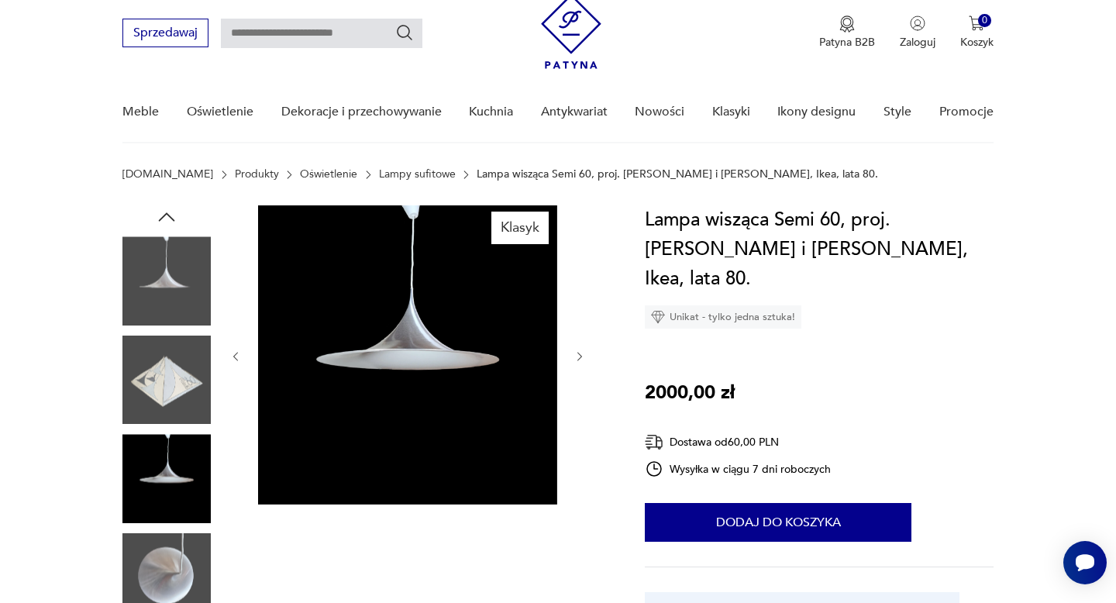
scroll to position [53, 0]
